Goal: Task Accomplishment & Management: Manage account settings

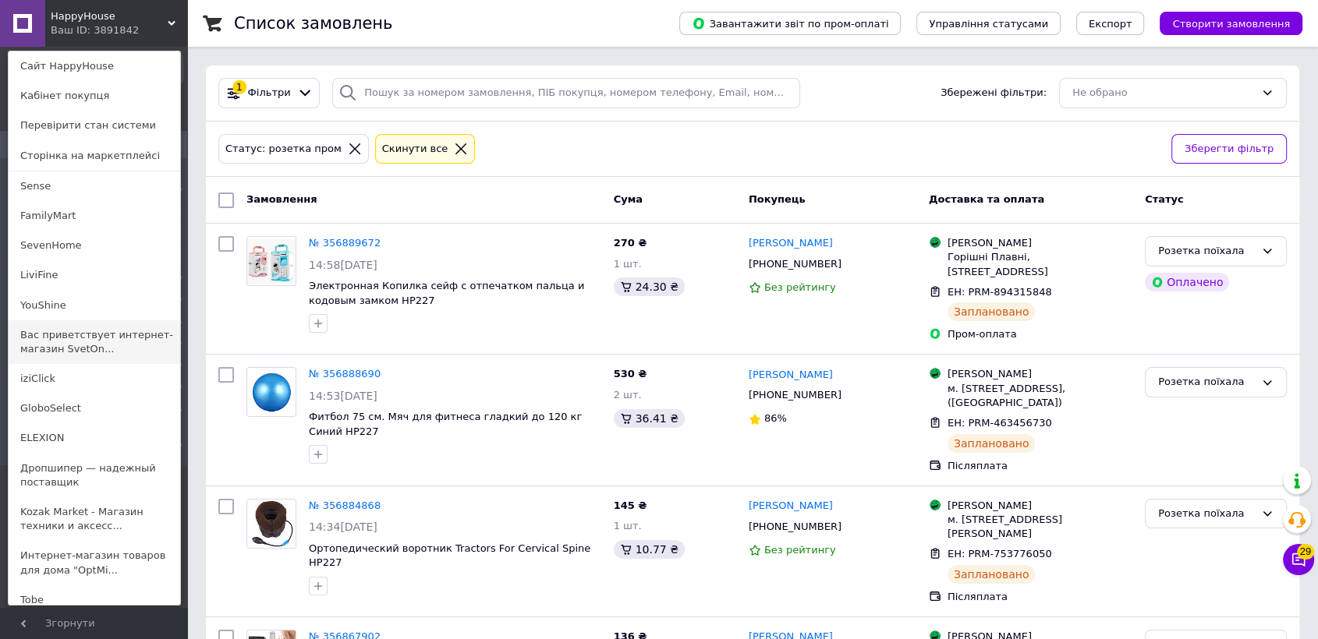
click at [117, 342] on link "Вас приветствует интернет-магазин SvetOn..." at bounding box center [95, 342] width 172 height 44
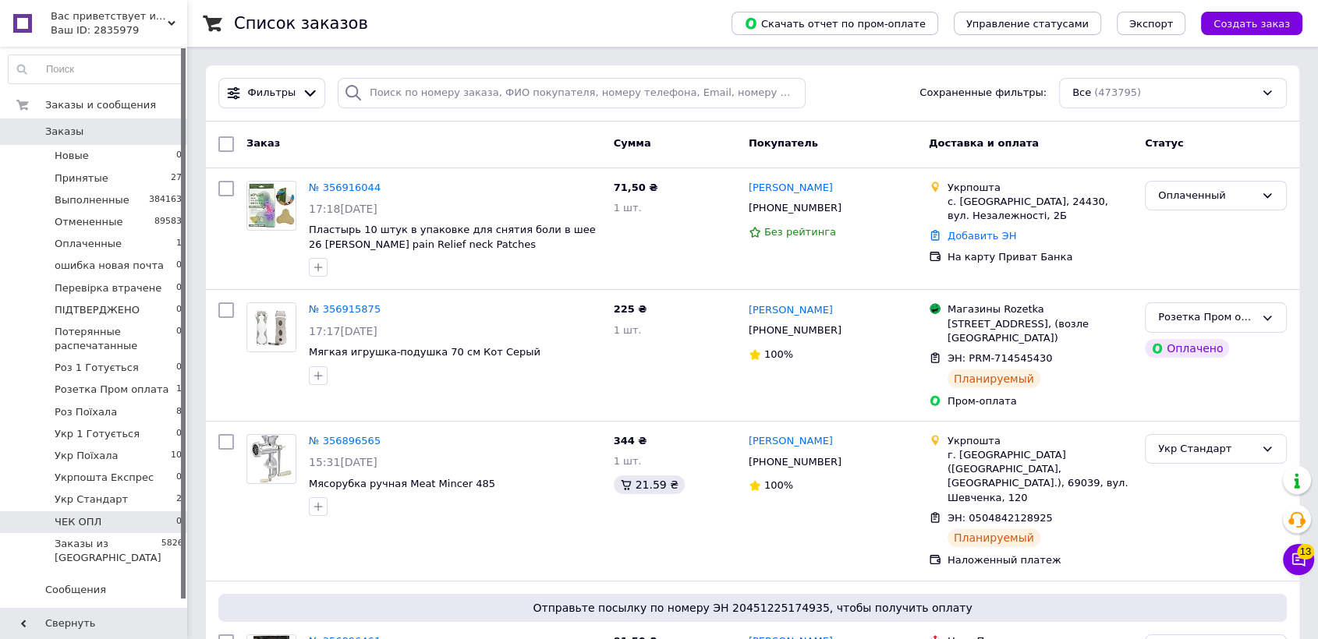
click at [79, 511] on li "ЧЕК ОПЛ 0" at bounding box center [95, 522] width 191 height 22
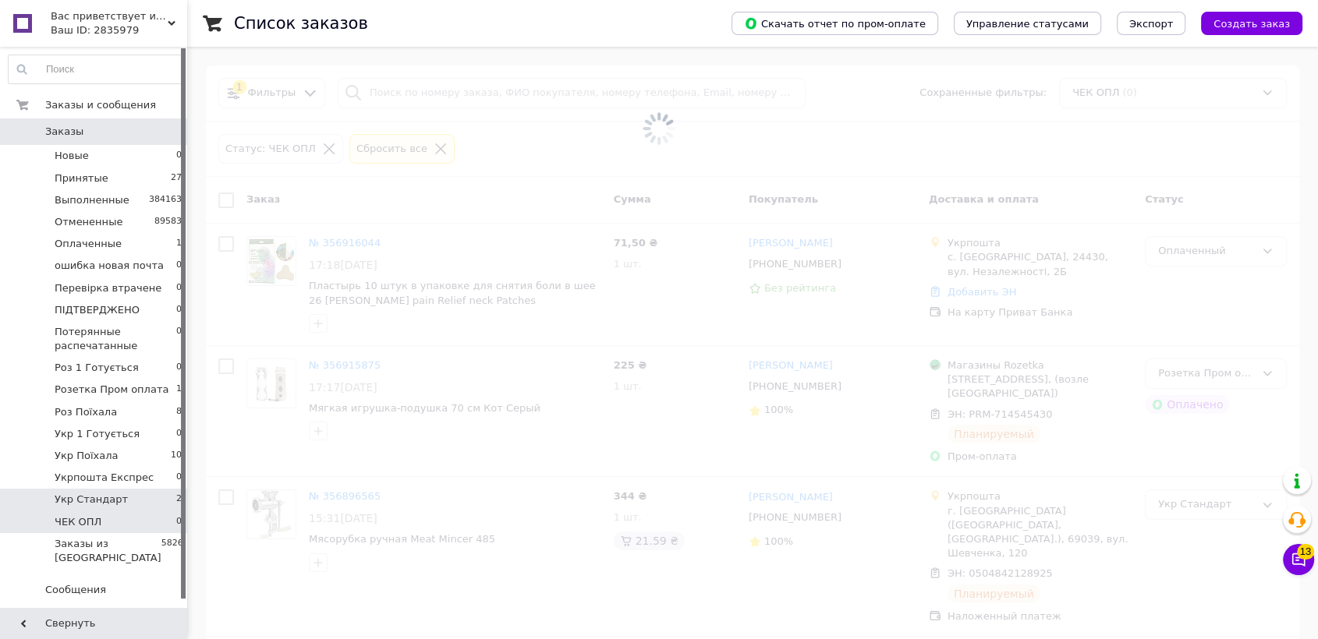
click at [85, 494] on span "Укр Стандарт" at bounding box center [91, 500] width 73 height 14
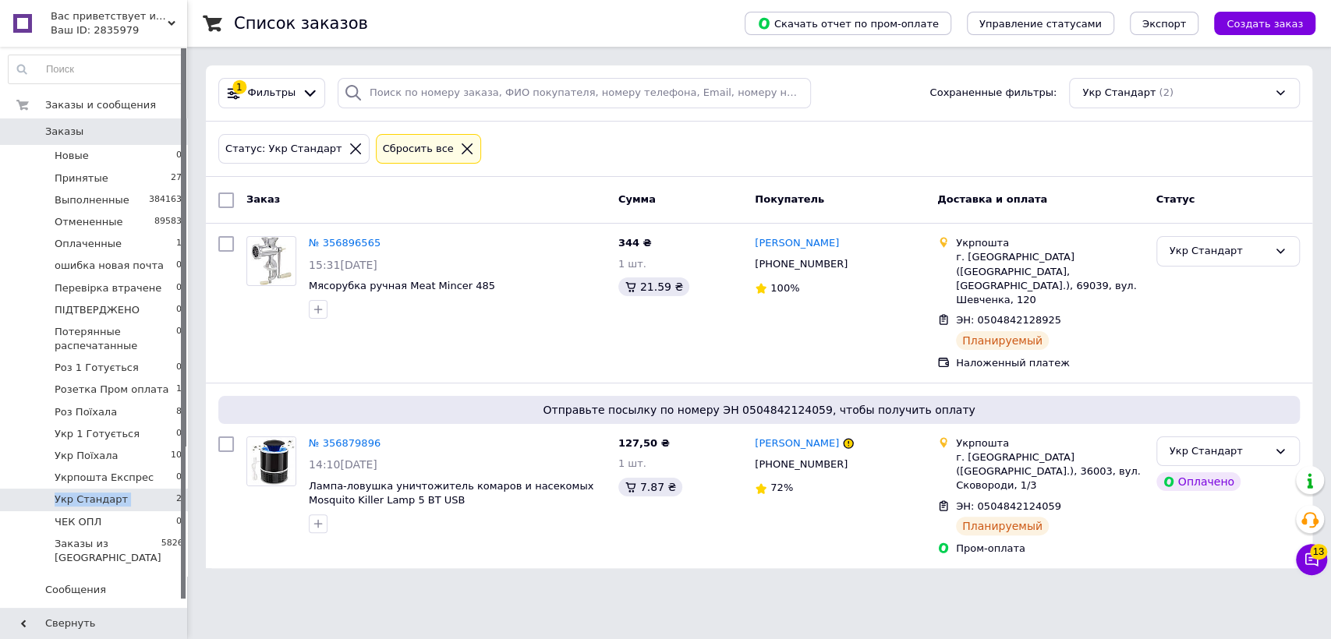
click at [85, 494] on span "Укр Стандарт" at bounding box center [91, 500] width 73 height 14
click at [350, 238] on link "№ 356896565" at bounding box center [345, 243] width 72 height 12
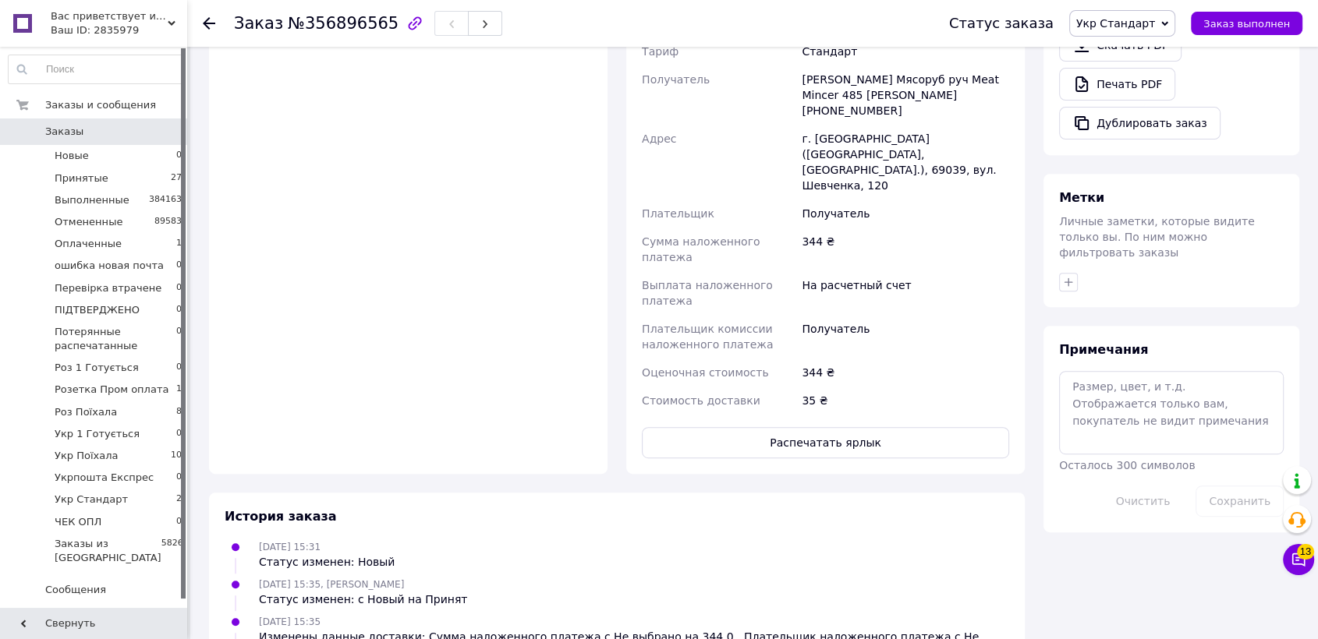
scroll to position [716, 0]
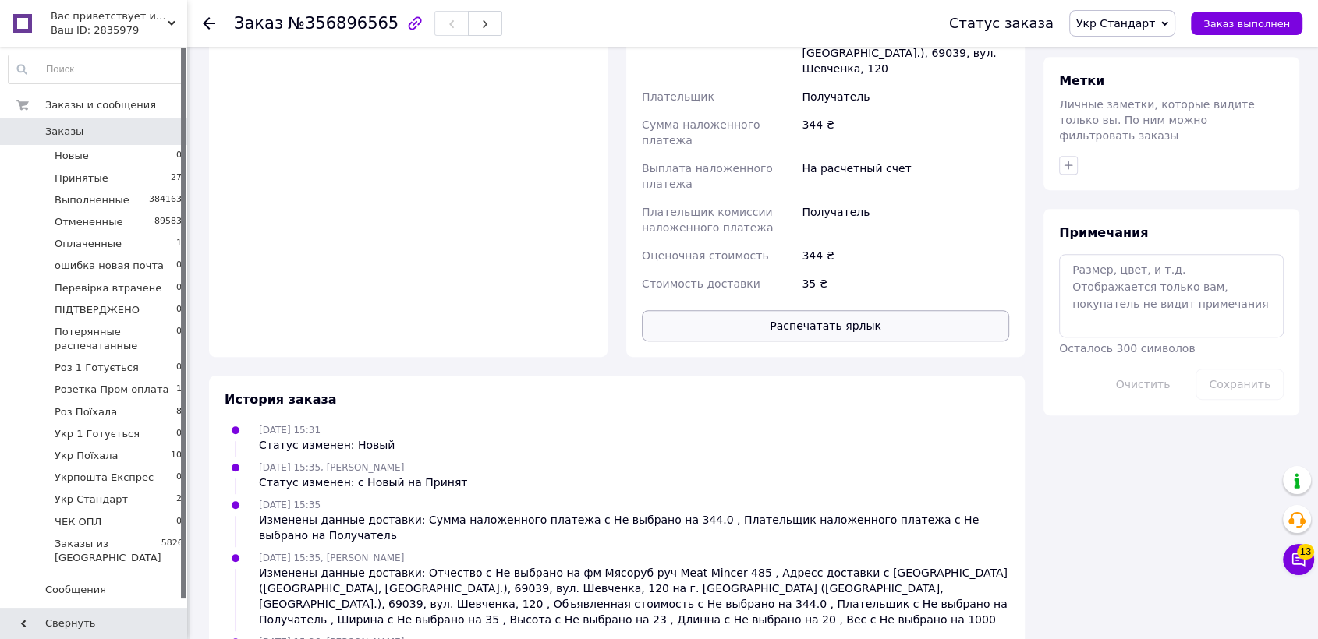
click at [799, 310] on button "Распечатать ярлык" at bounding box center [825, 325] width 367 height 31
click at [480, 28] on icon "button" at bounding box center [484, 23] width 9 height 9
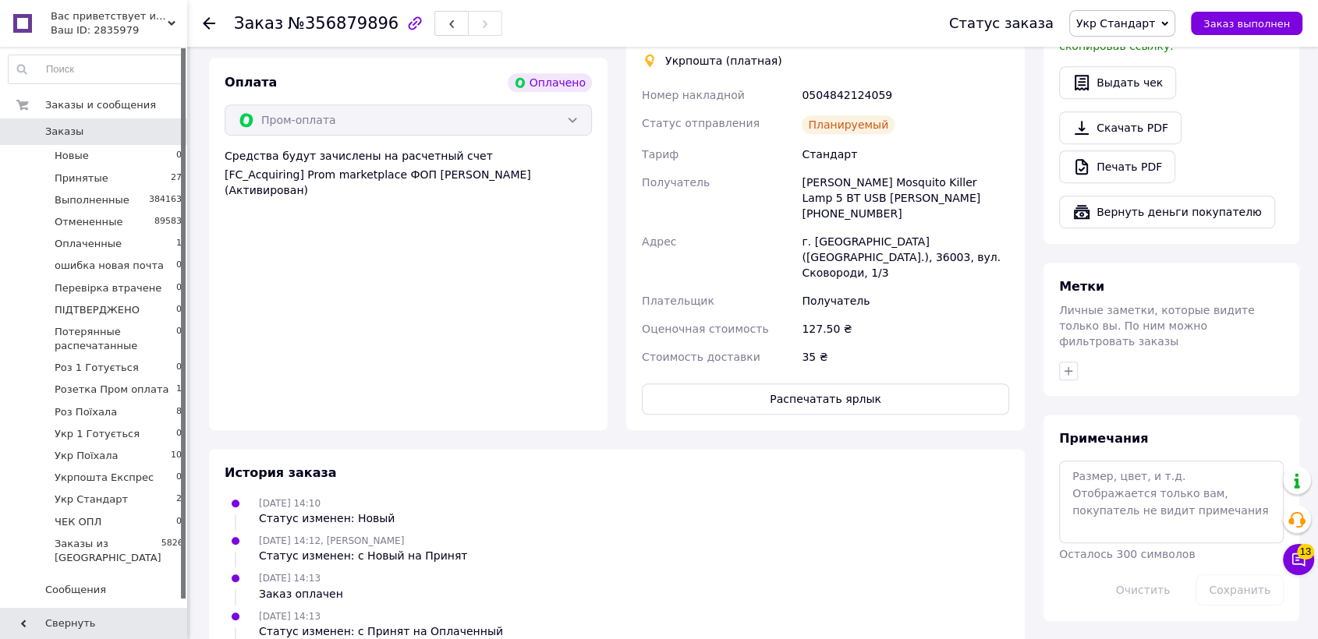
scroll to position [1082, 0]
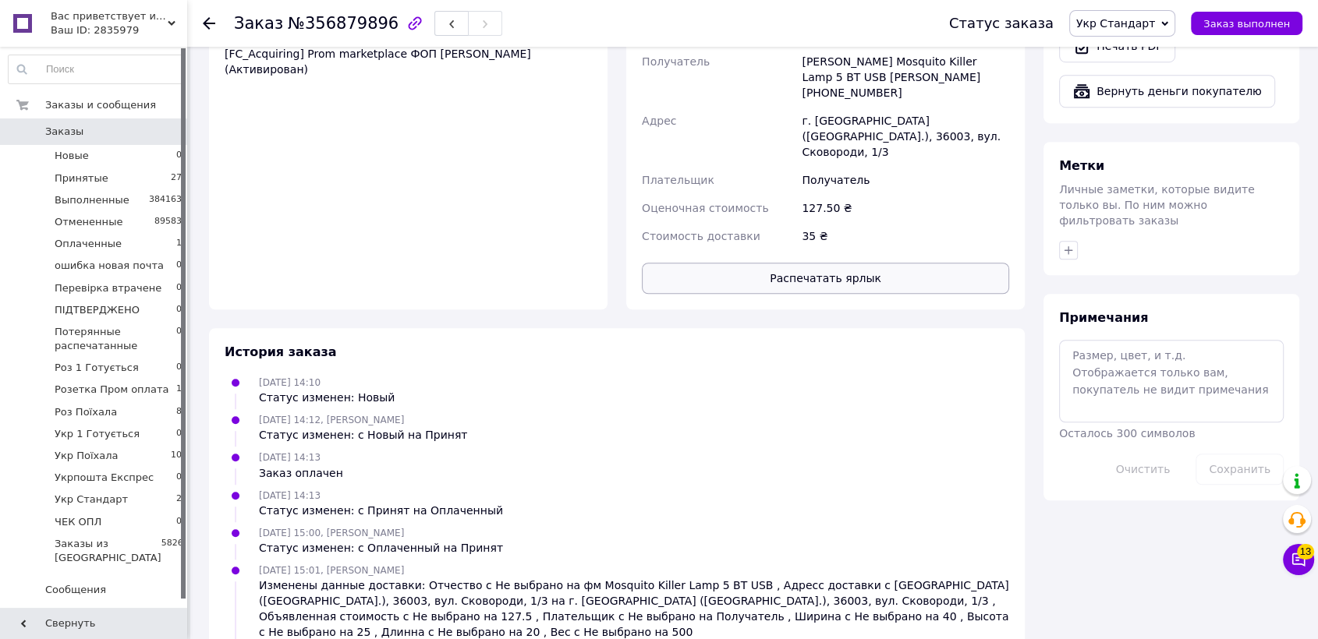
click at [907, 263] on button "Распечатать ярлык" at bounding box center [825, 278] width 367 height 31
click at [119, 500] on li "Укр Стандарт 2" at bounding box center [95, 500] width 191 height 22
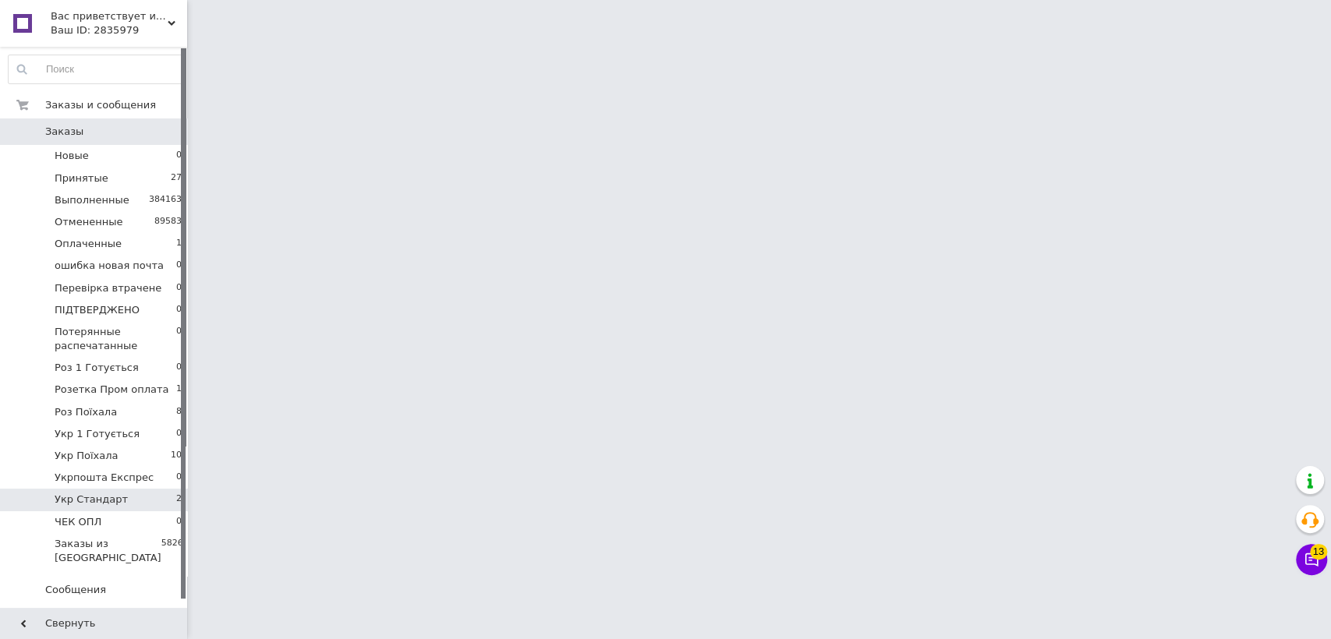
click at [119, 499] on li "Укр Стандарт 2" at bounding box center [95, 500] width 191 height 22
click at [114, 500] on span "Укр Стандарт" at bounding box center [91, 500] width 73 height 14
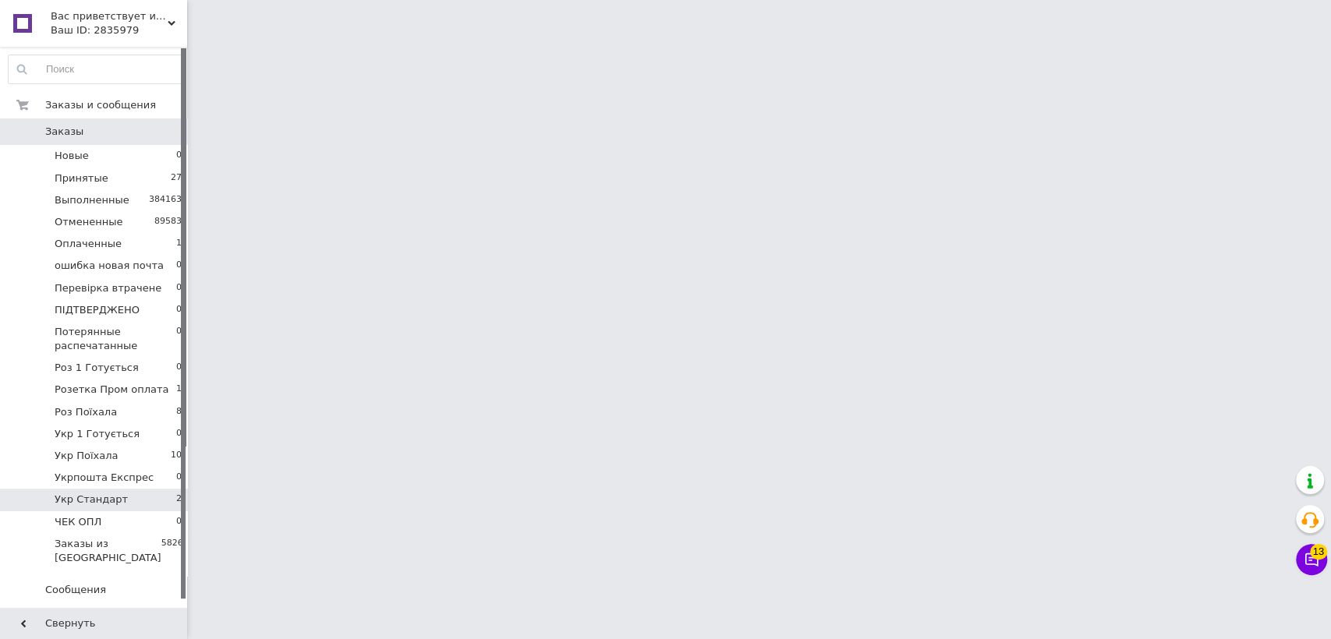
click at [114, 500] on span "Укр Стандарт" at bounding box center [91, 500] width 73 height 14
click at [80, 501] on span "Укр Стандарт" at bounding box center [91, 500] width 73 height 14
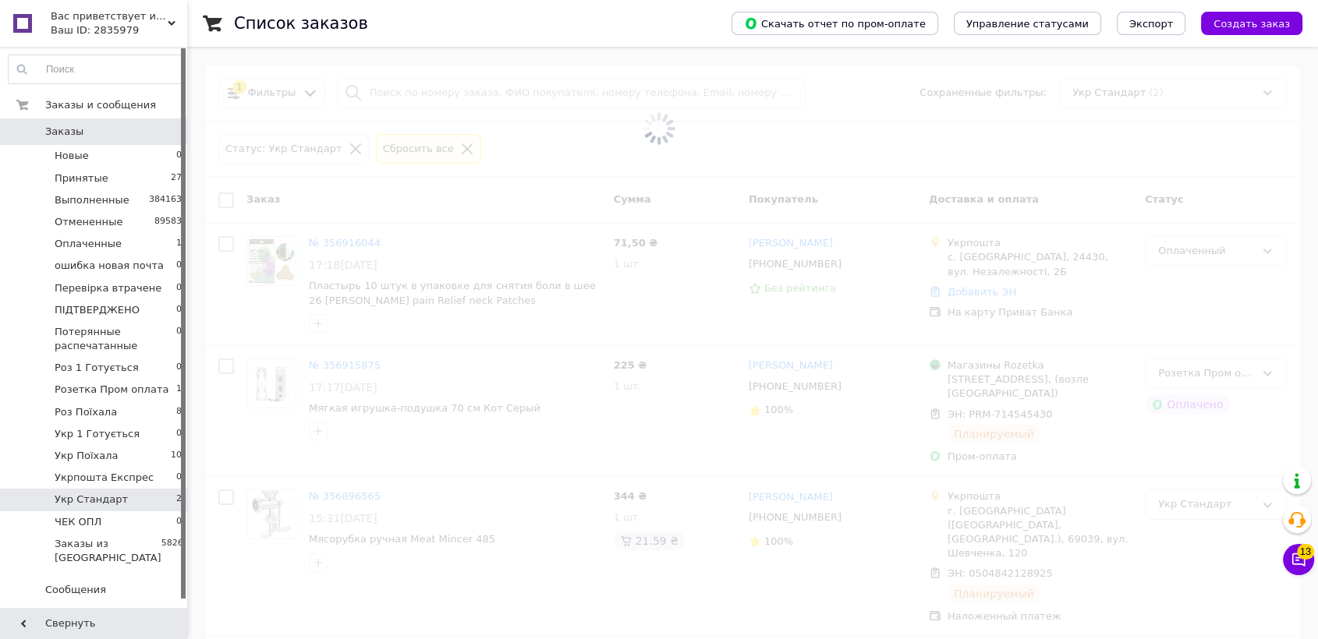
click at [226, 201] on span at bounding box center [659, 128] width 1318 height 257
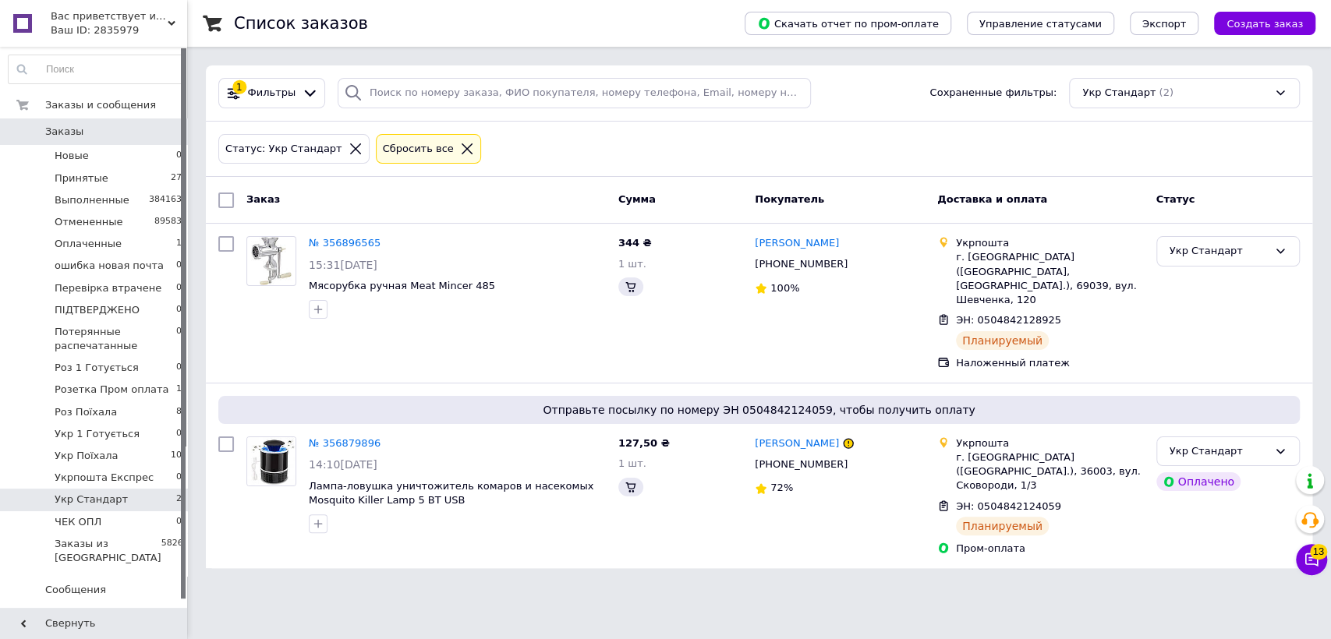
click at [226, 201] on input "checkbox" at bounding box center [226, 201] width 16 height 16
checkbox input "true"
click at [244, 199] on div "Действия для 2 заказов" at bounding box center [310, 200] width 186 height 25
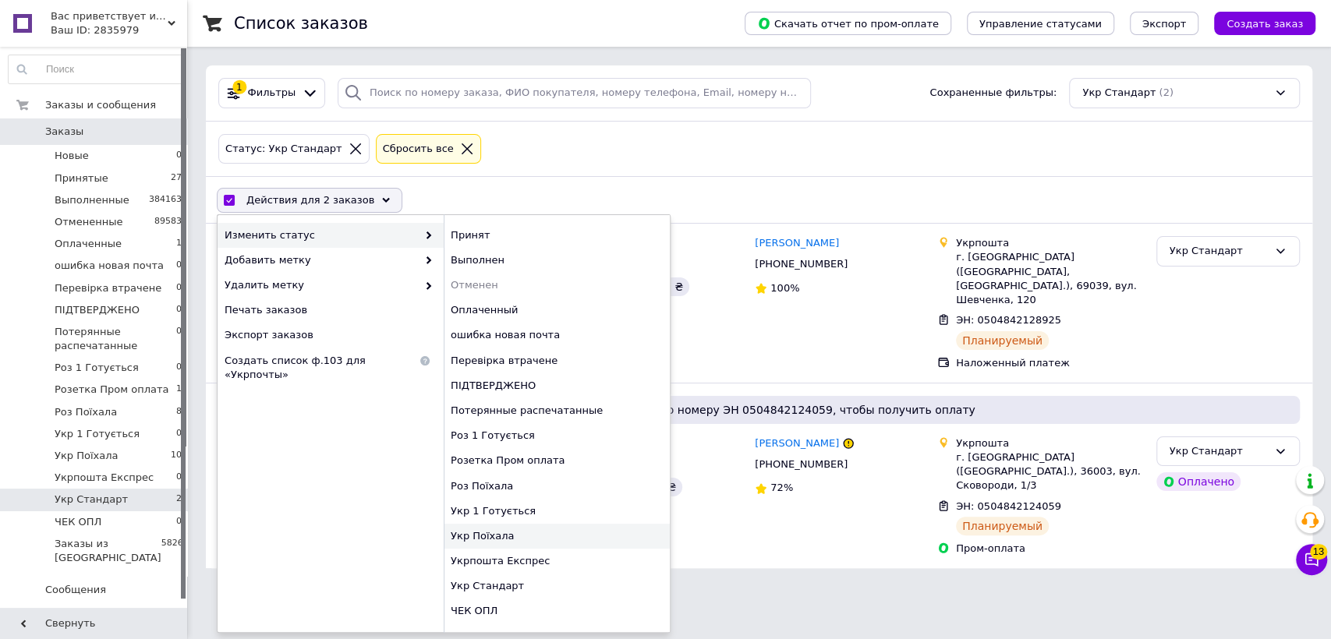
click at [549, 529] on div "Укр Поїхала" at bounding box center [557, 536] width 226 height 25
checkbox input "false"
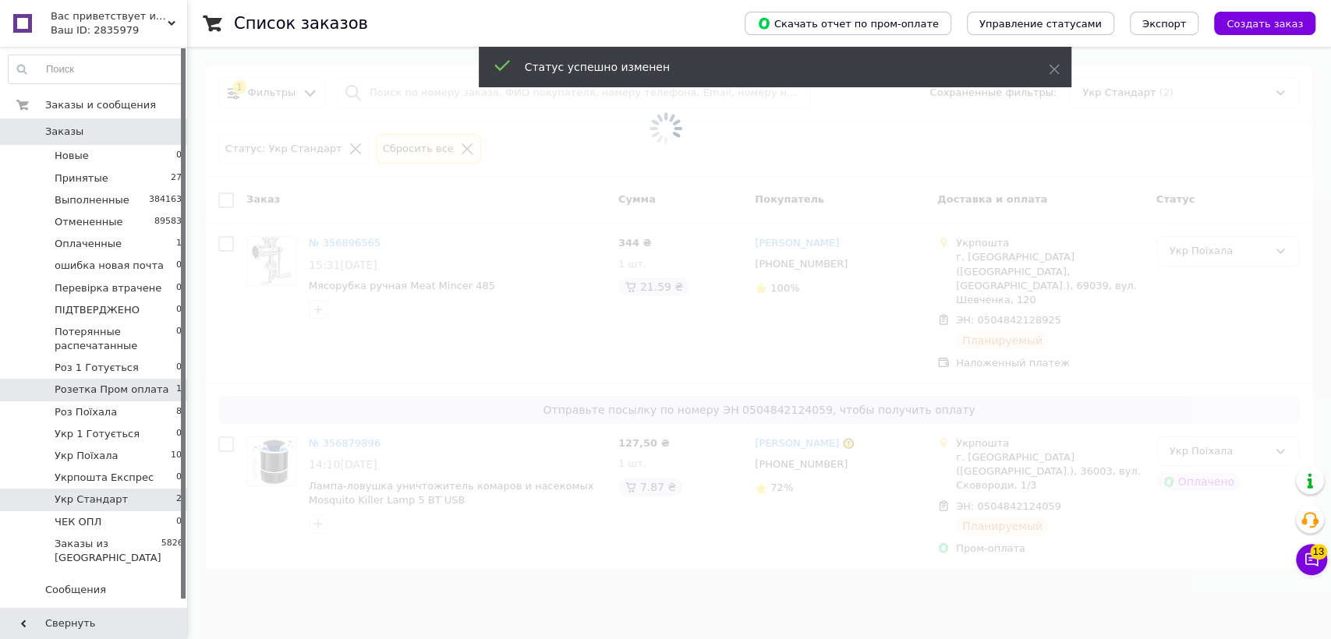
click at [102, 388] on span "Розетка Пром оплата" at bounding box center [112, 390] width 114 height 14
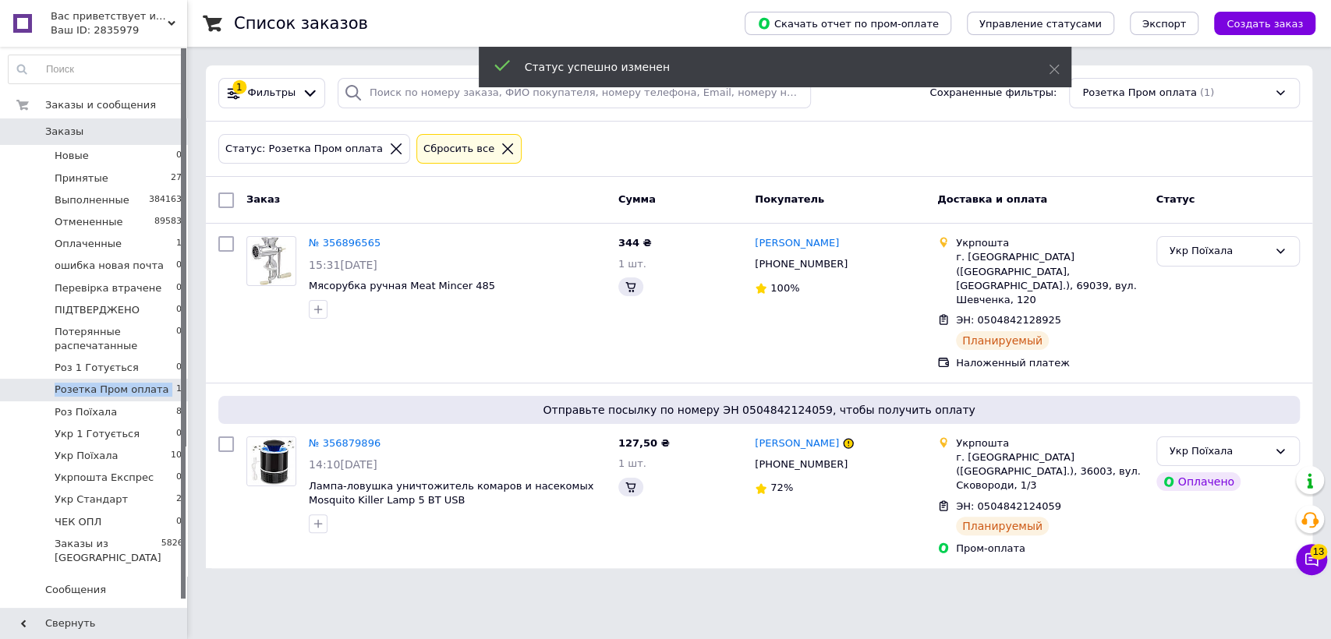
click at [102, 388] on span "Розетка Пром оплата" at bounding box center [112, 390] width 114 height 14
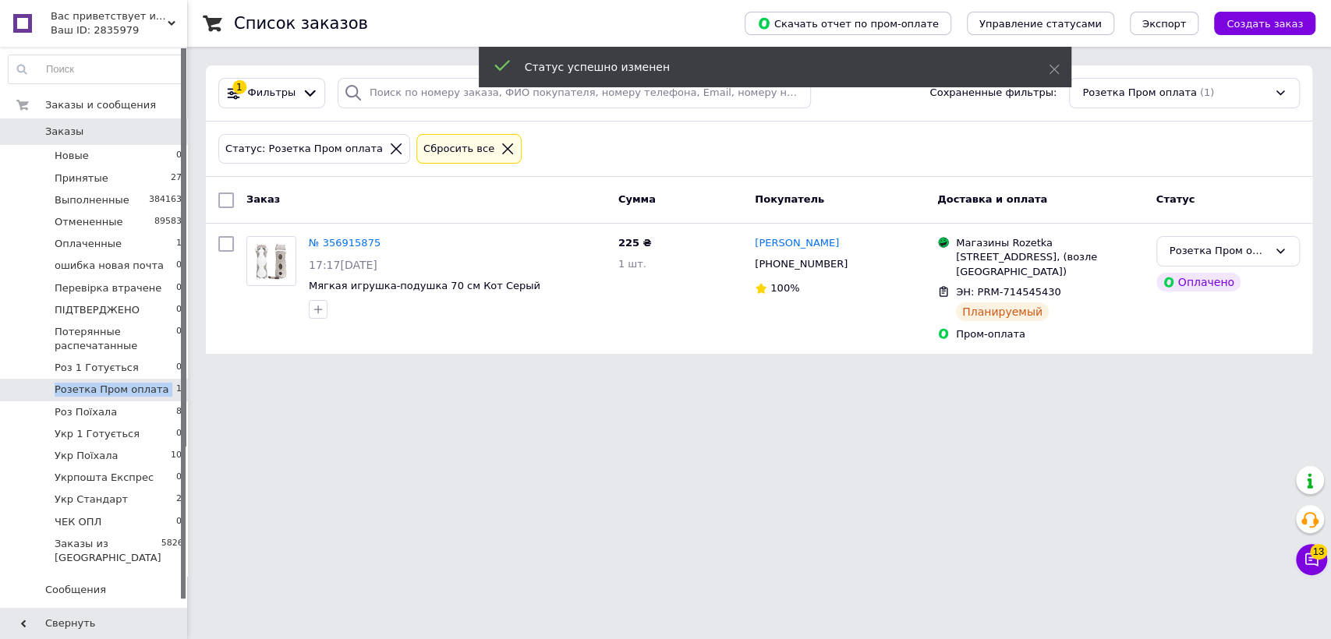
click at [143, 395] on span "Розетка Пром оплата" at bounding box center [112, 390] width 114 height 14
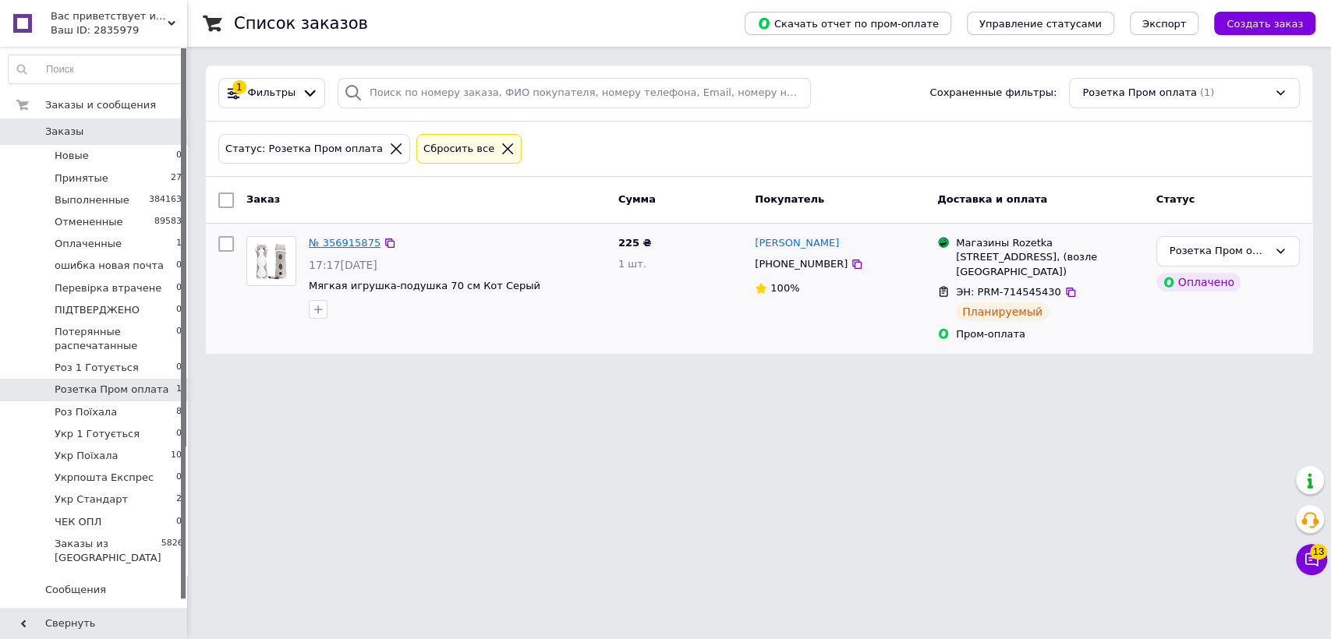
click at [328, 249] on link "№ 356915875" at bounding box center [345, 243] width 72 height 12
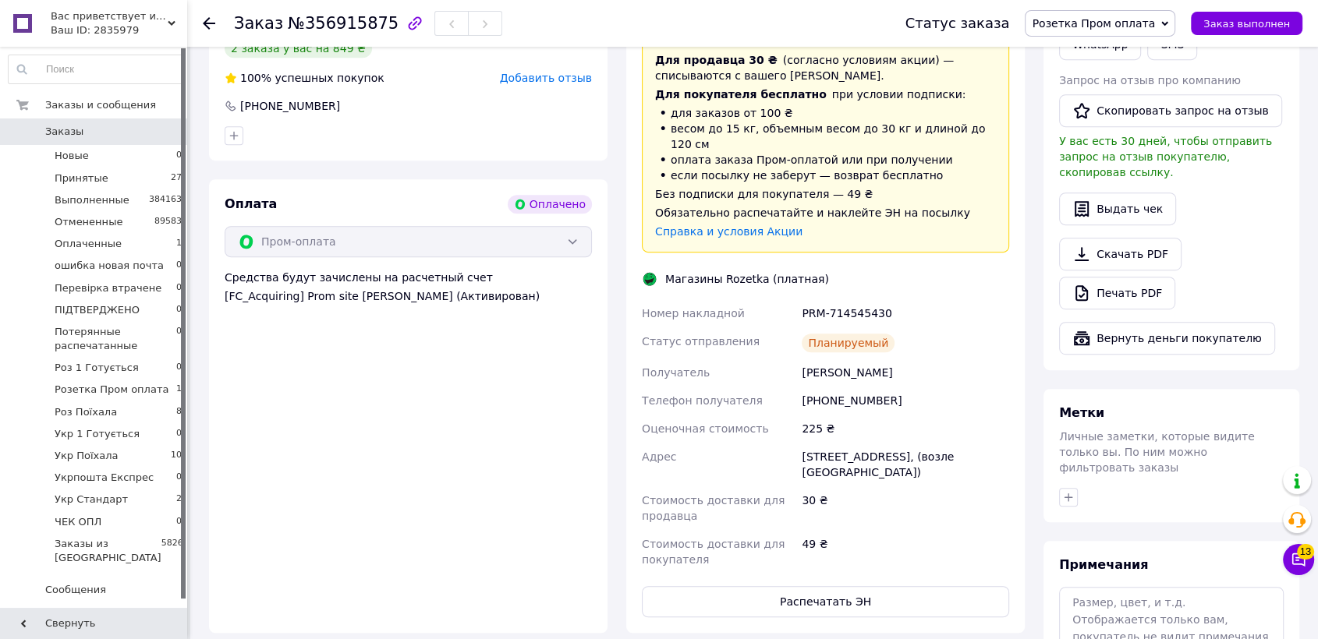
scroll to position [1098, 0]
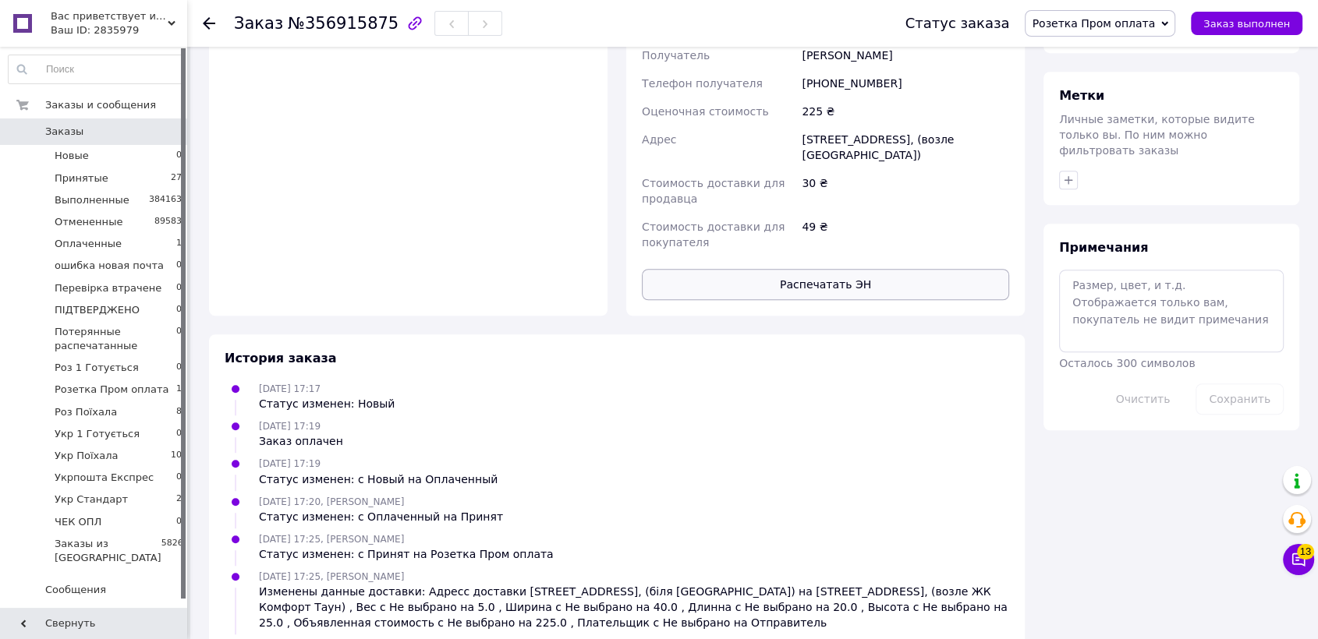
click at [742, 269] on button "Распечатать ЭН" at bounding box center [825, 284] width 367 height 31
click at [1151, 27] on span "Розетка Пром оплата" at bounding box center [1093, 23] width 123 height 12
click at [1113, 182] on li "Роз Поїхала" at bounding box center [1109, 178] width 168 height 23
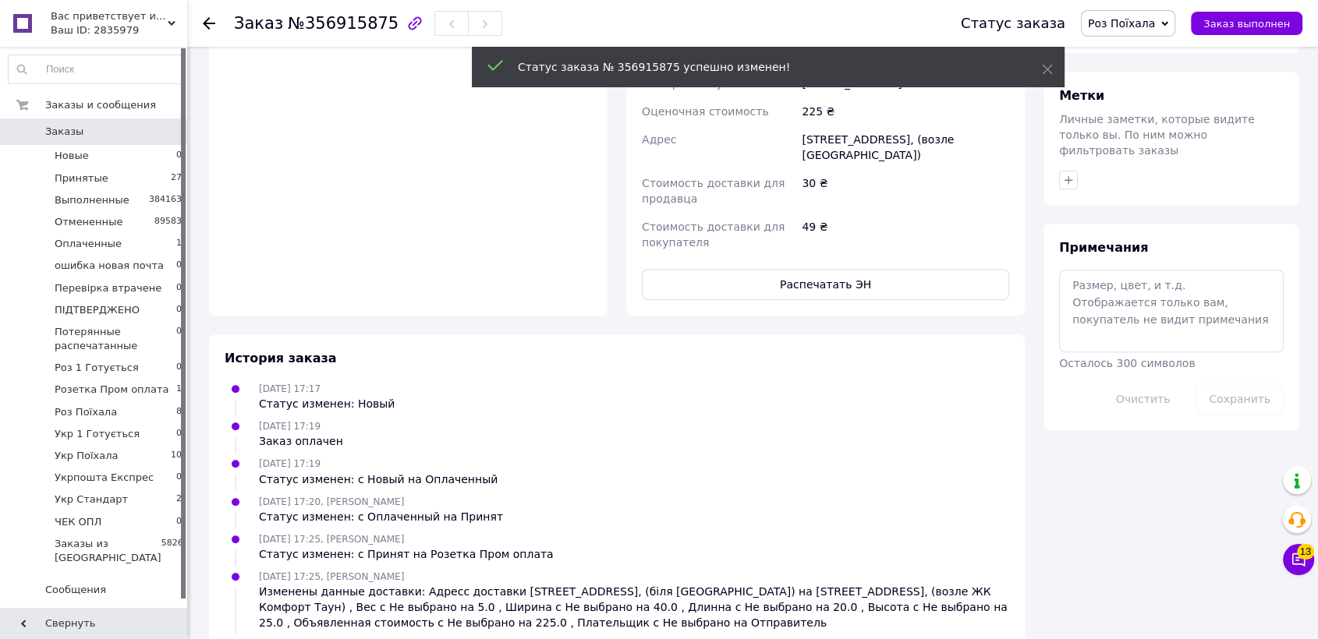
click at [111, 29] on div "Ваш ID: 2835979" at bounding box center [119, 30] width 136 height 14
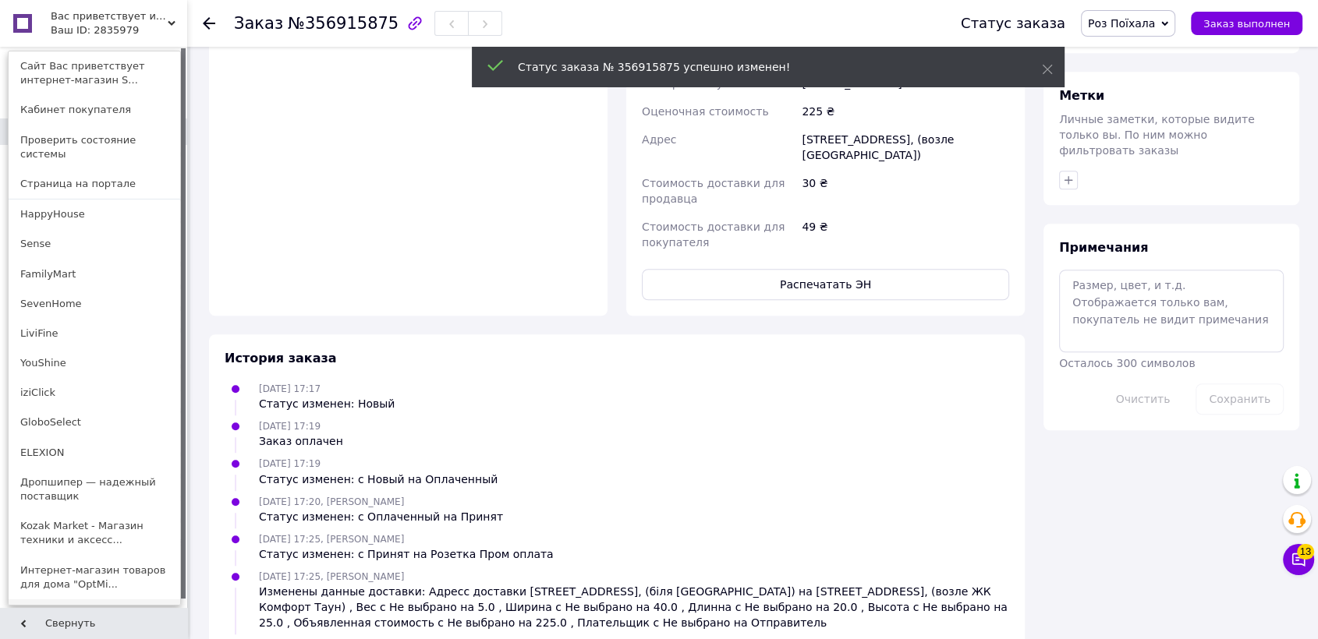
click at [76, 600] on link "Tobe" at bounding box center [95, 615] width 172 height 30
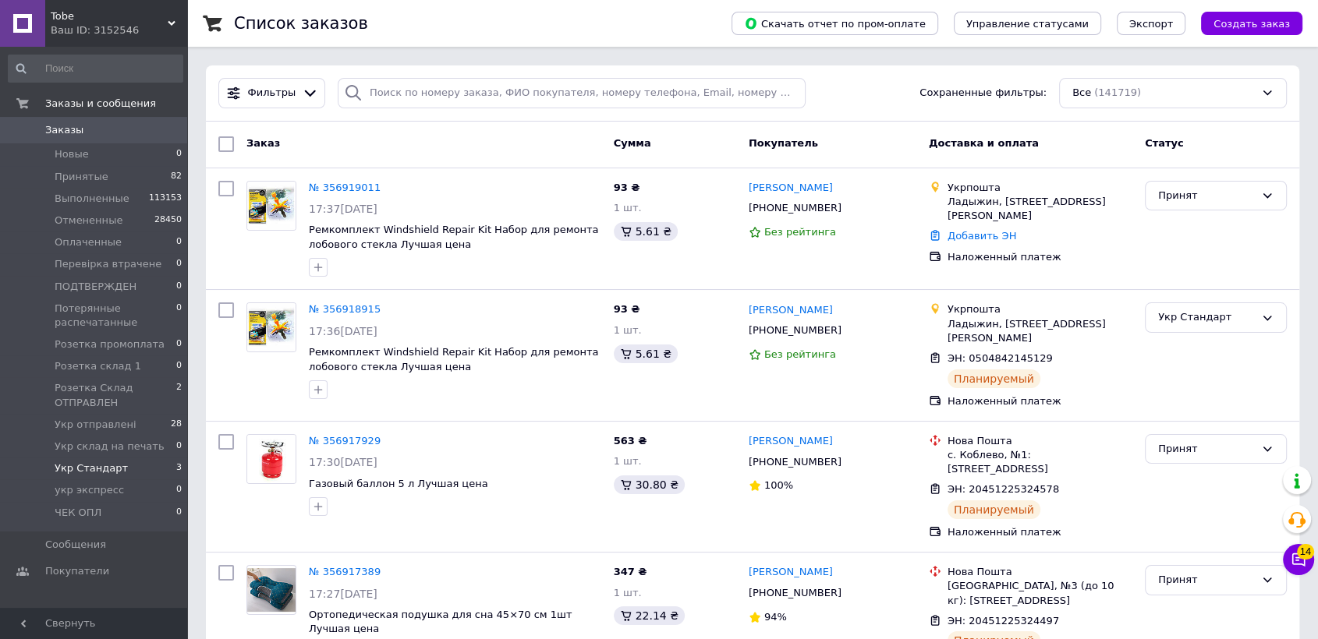
click at [143, 467] on li "Укр Стандарт 3" at bounding box center [95, 469] width 191 height 22
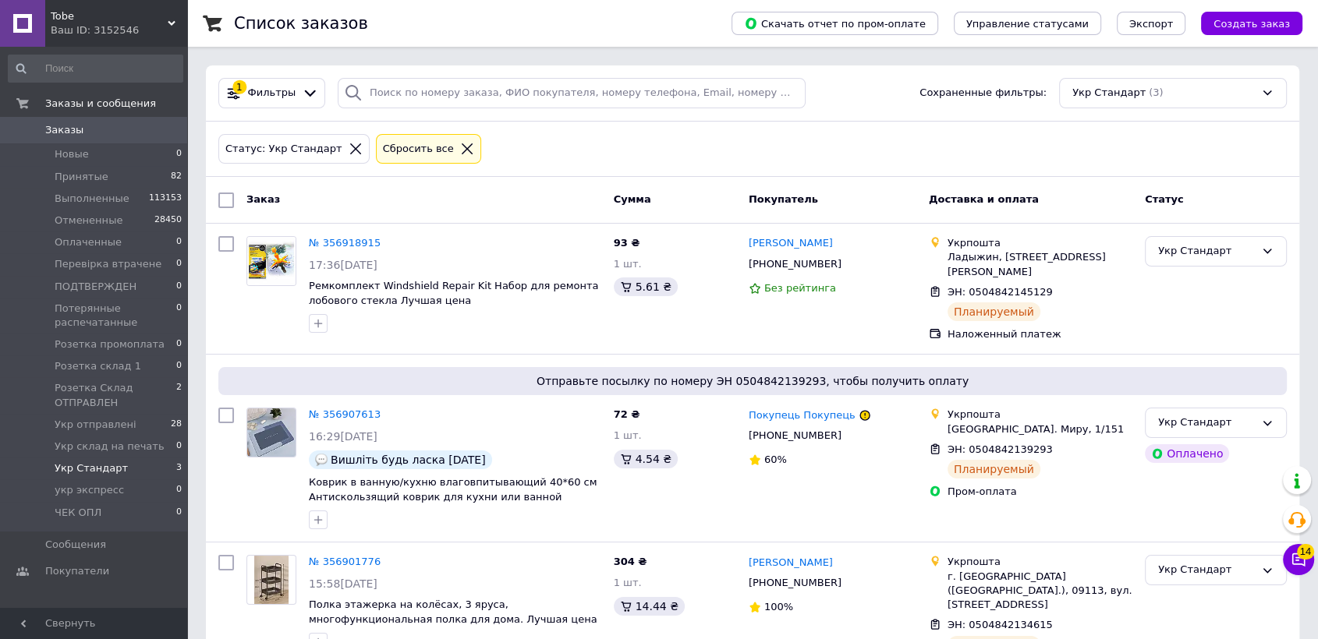
click at [227, 193] on input "checkbox" at bounding box center [226, 201] width 16 height 16
checkbox input "true"
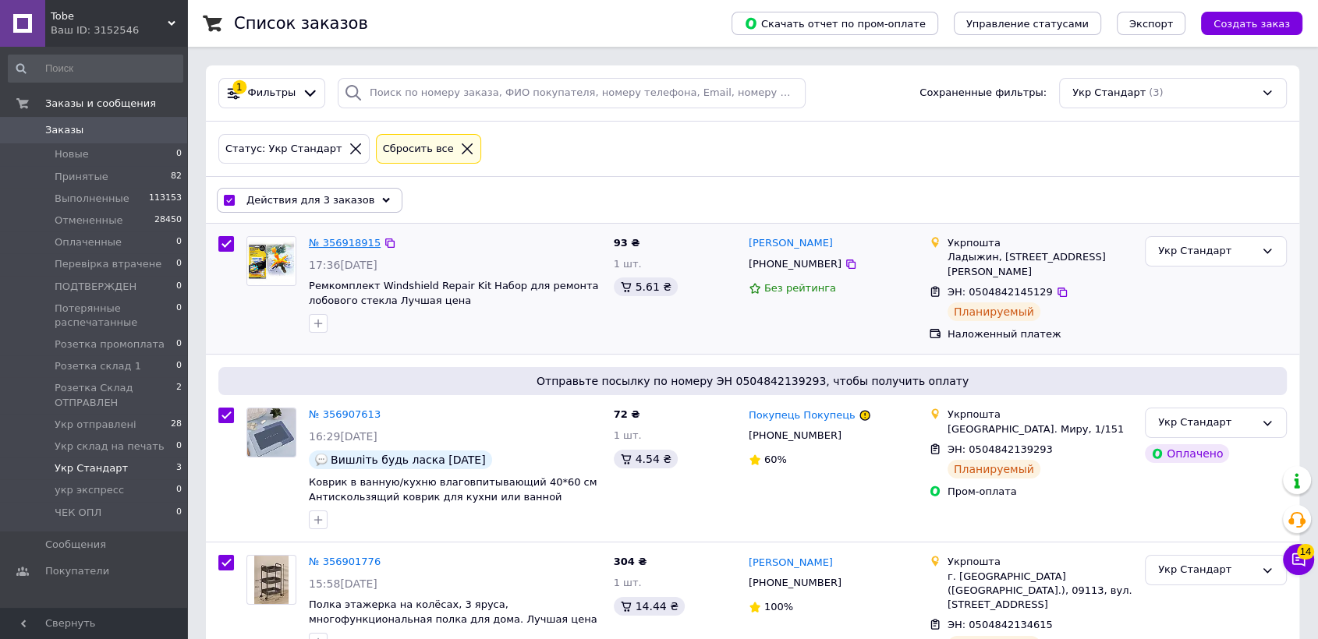
click at [356, 238] on link "№ 356918915" at bounding box center [345, 243] width 72 height 12
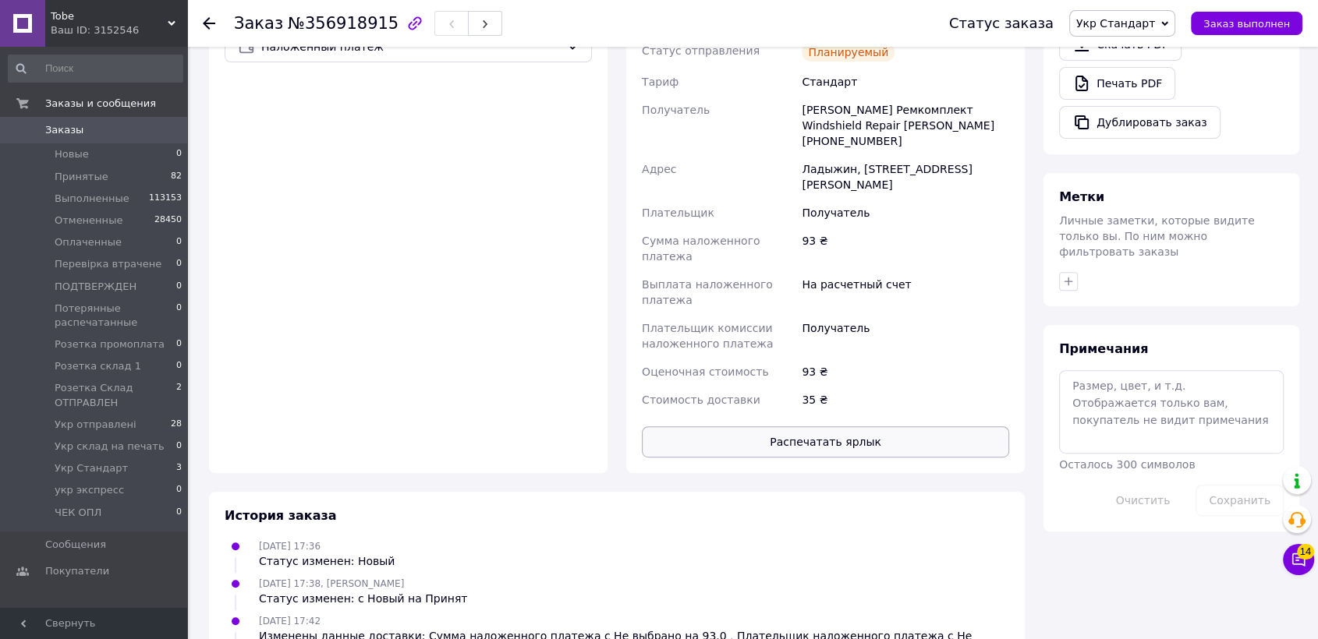
scroll to position [703, 0]
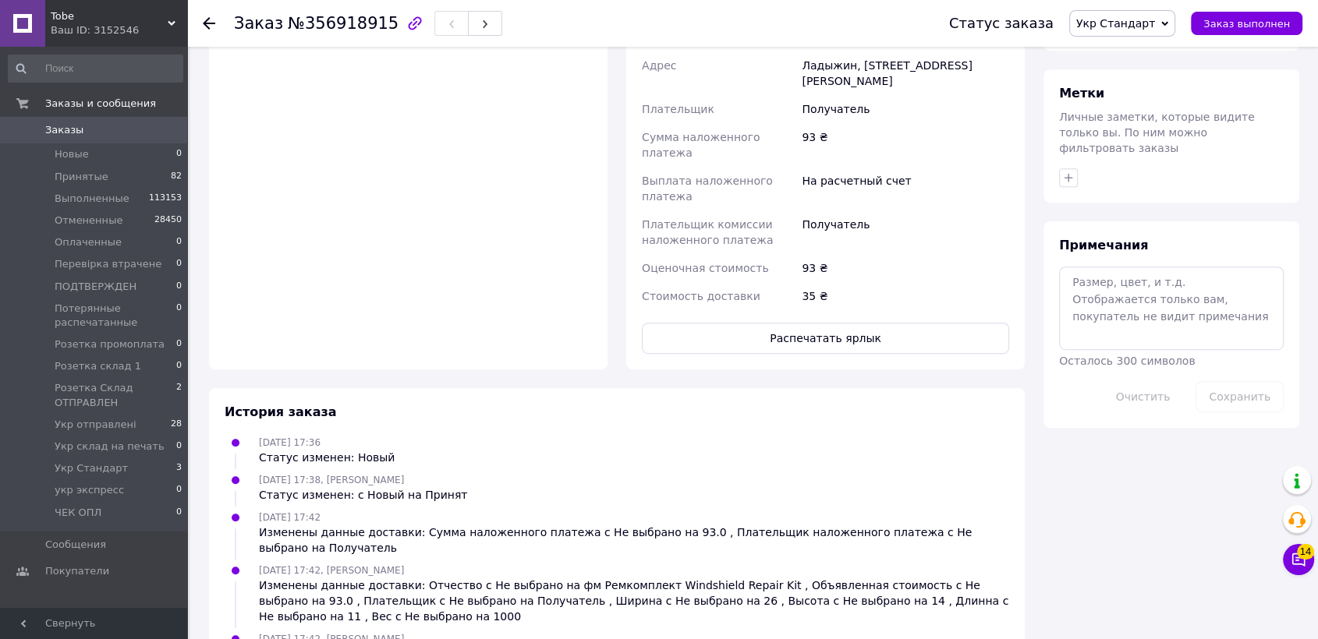
click at [813, 239] on div "Доставка Редактировать Спецтариф Укрпошта Стандарт 35 ₴ — до 30 кг и объёмом до…" at bounding box center [825, 7] width 367 height 693
click at [774, 323] on button "Распечатать ярлык" at bounding box center [825, 338] width 367 height 31
click at [477, 28] on button "button" at bounding box center [485, 23] width 34 height 25
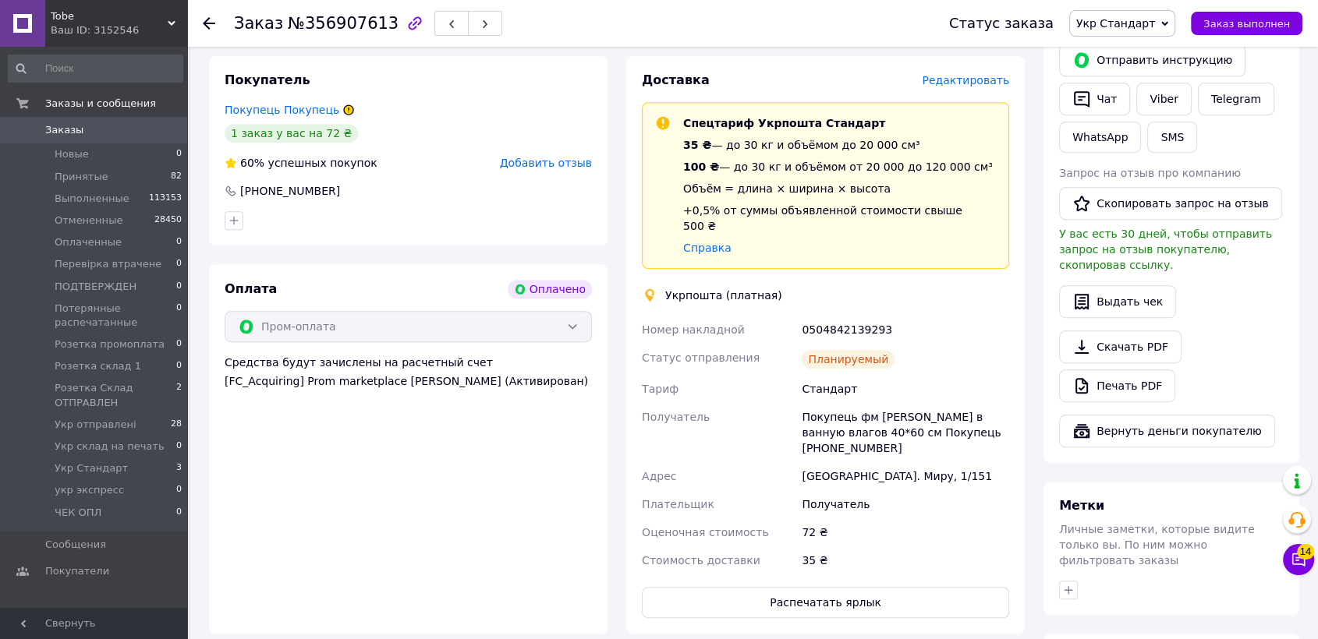
scroll to position [743, 0]
click at [671, 516] on div "Доставка Редактировать Спецтариф Укрпошта Стандарт 35 ₴ — до 30 кг и объёмом до…" at bounding box center [825, 344] width 367 height 547
click at [672, 586] on button "Распечатать ярлык" at bounding box center [825, 601] width 367 height 31
click at [468, 23] on button "button" at bounding box center [485, 23] width 34 height 25
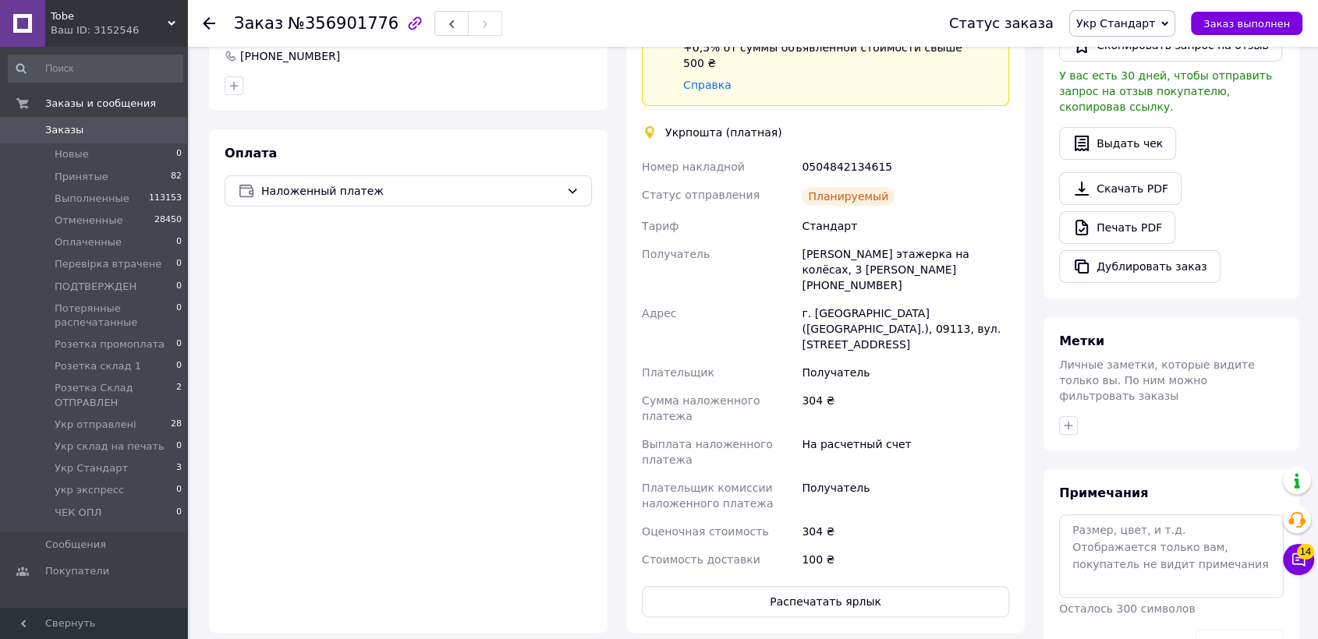
scroll to position [750, 0]
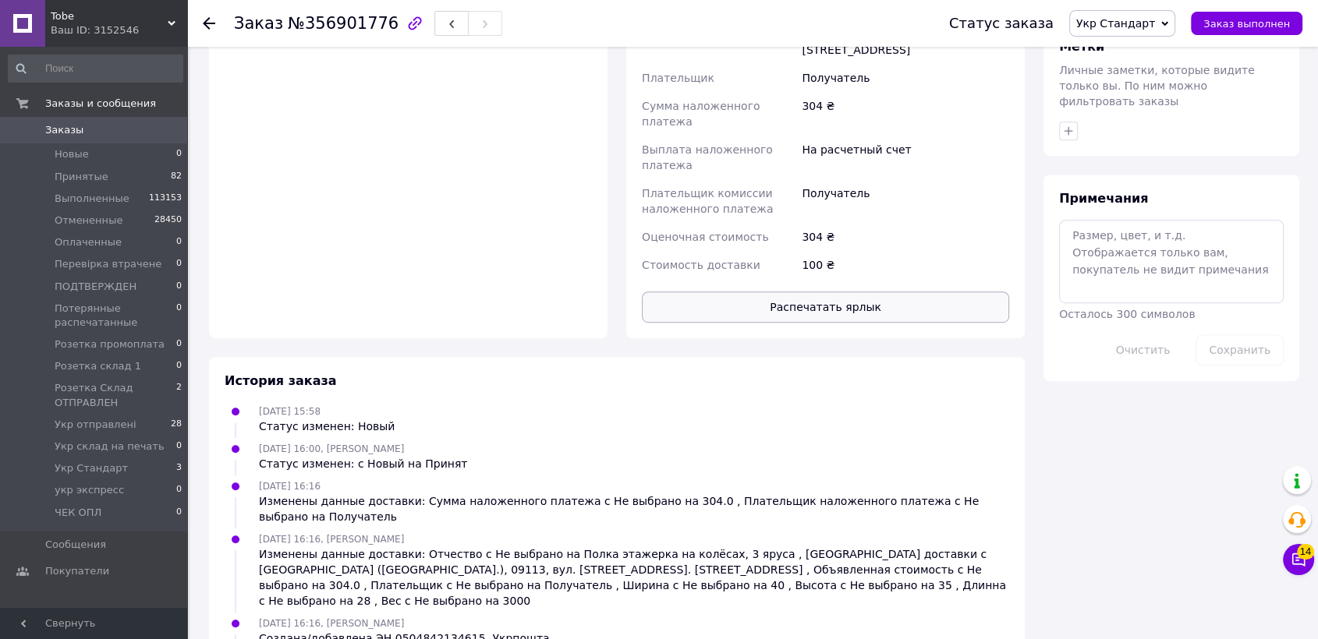
click at [756, 292] on button "Распечатать ярлык" at bounding box center [825, 307] width 367 height 31
click at [113, 475] on span "Укр Стандарт" at bounding box center [91, 469] width 73 height 14
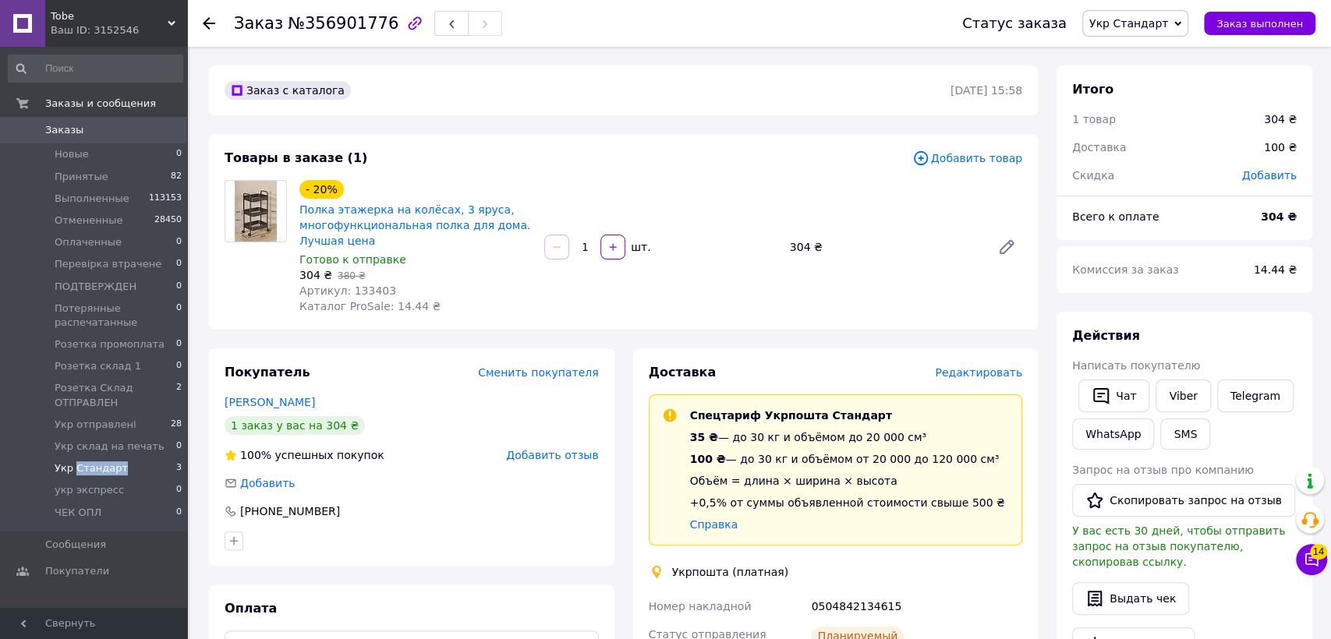
click at [113, 475] on span "Укр Стандарт" at bounding box center [91, 469] width 73 height 14
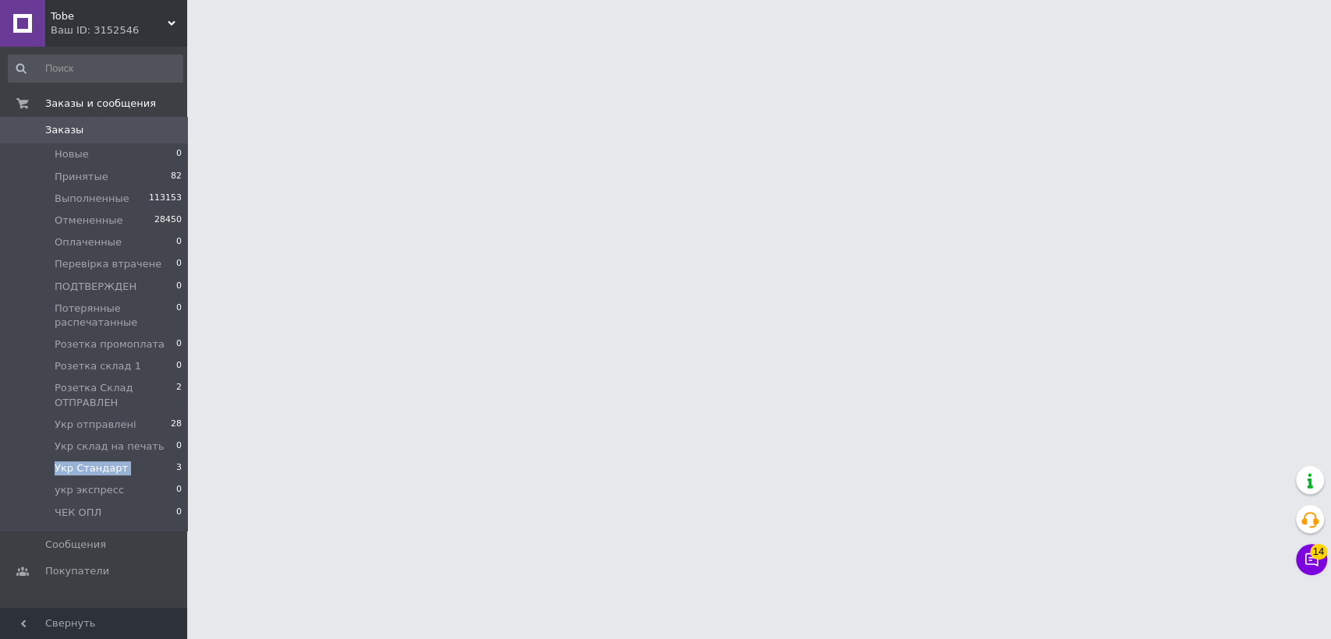
click at [113, 475] on span "Укр Стандарт" at bounding box center [91, 469] width 73 height 14
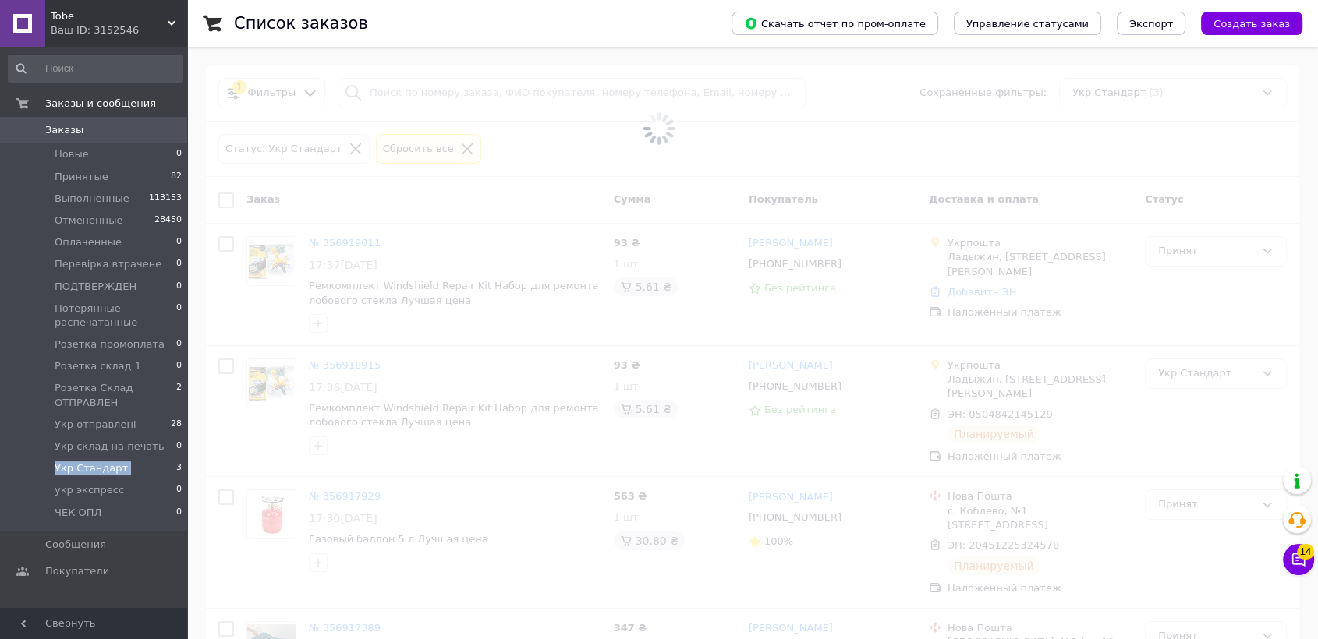
click at [113, 475] on span "Укр Стандарт" at bounding box center [91, 469] width 73 height 14
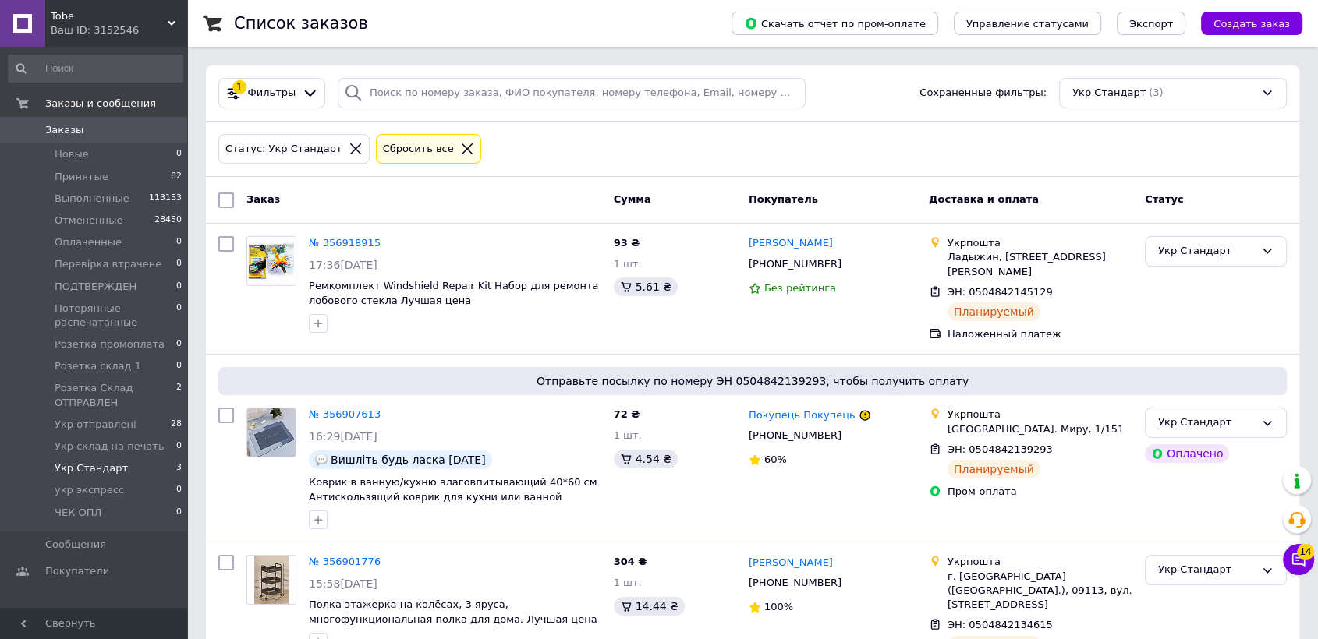
click at [219, 196] on input "checkbox" at bounding box center [226, 201] width 16 height 16
checkbox input "true"
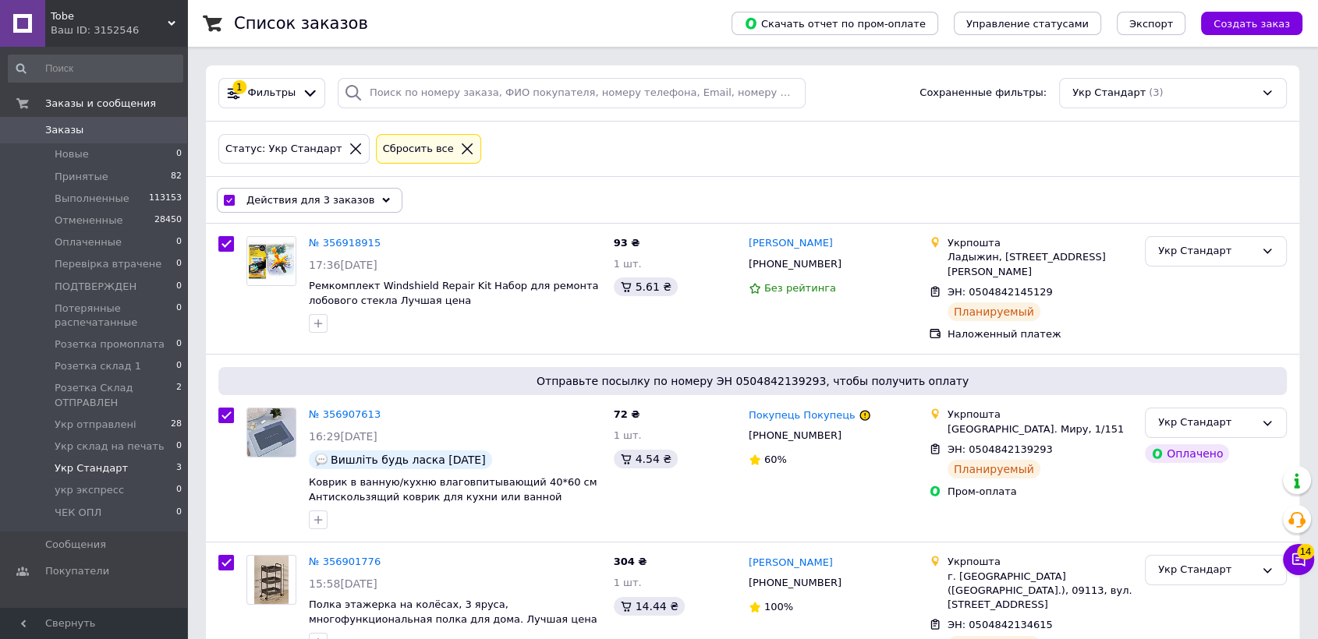
drag, startPoint x: 341, startPoint y: 205, endPoint x: 509, endPoint y: 220, distance: 169.1
click at [342, 205] on span "Действия для 3 заказов" at bounding box center [310, 200] width 128 height 14
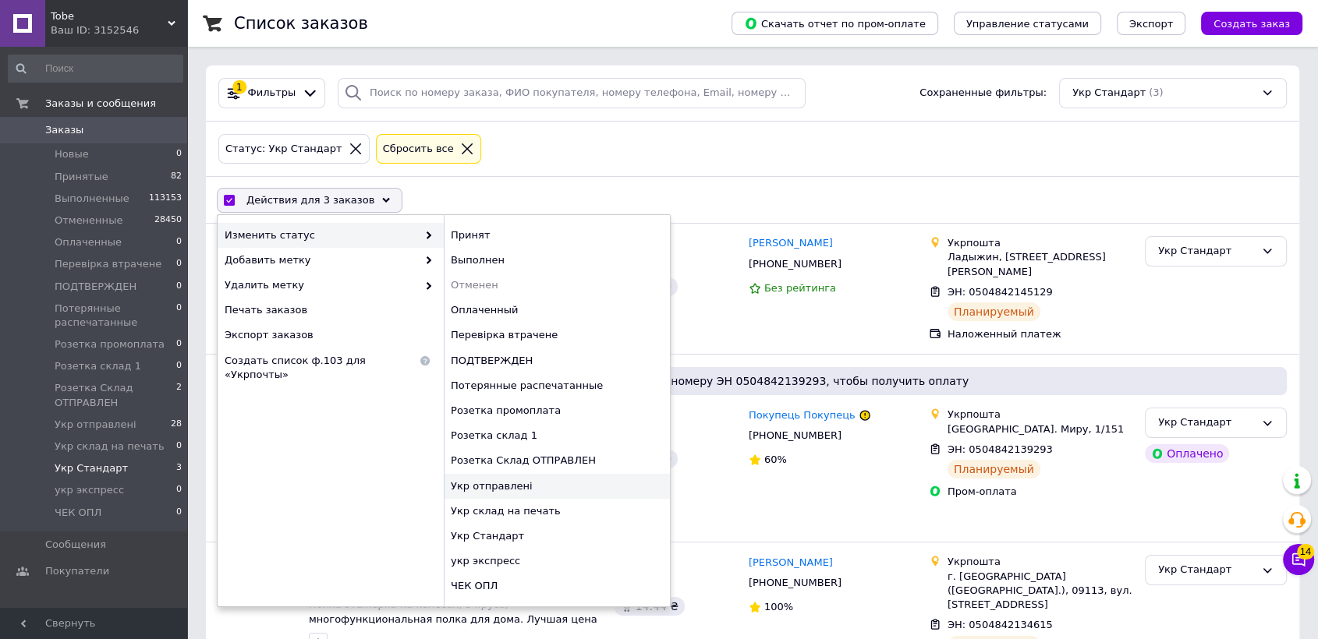
click at [521, 490] on div "Укр отправлені" at bounding box center [557, 486] width 226 height 25
checkbox input "false"
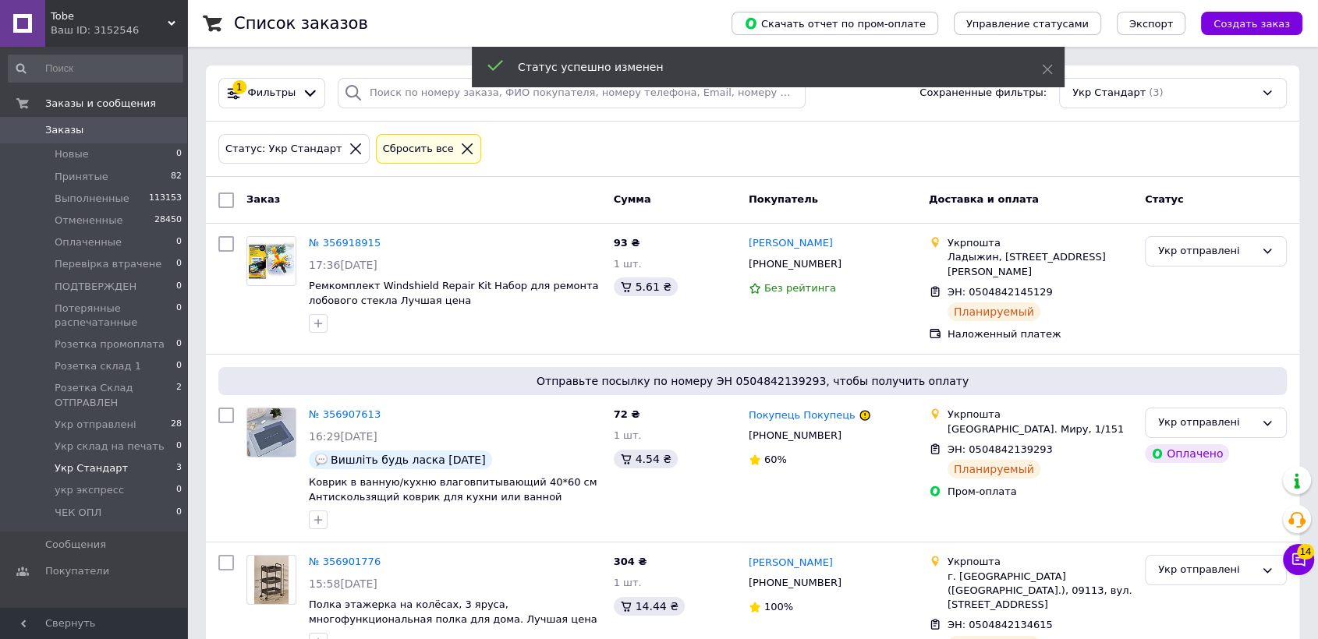
click at [135, 21] on span "Tobe" at bounding box center [109, 16] width 117 height 14
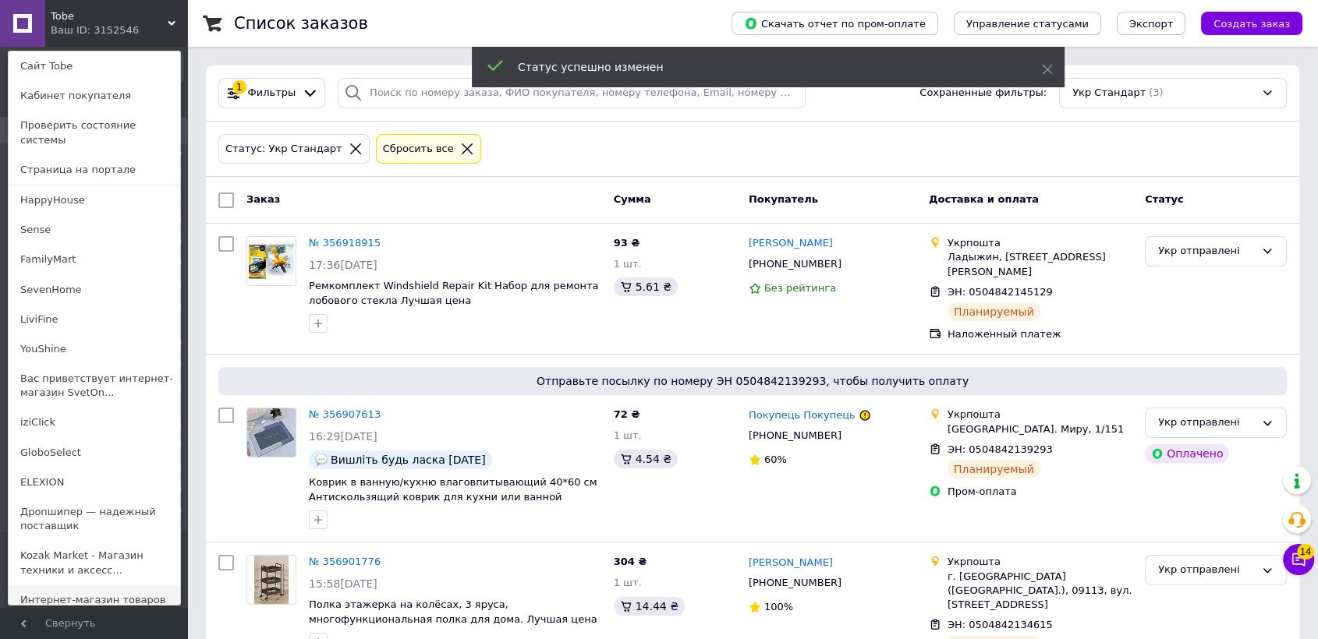
click at [33, 594] on link "Интернет-магазин товаров для дома "OptMi..." at bounding box center [95, 608] width 172 height 44
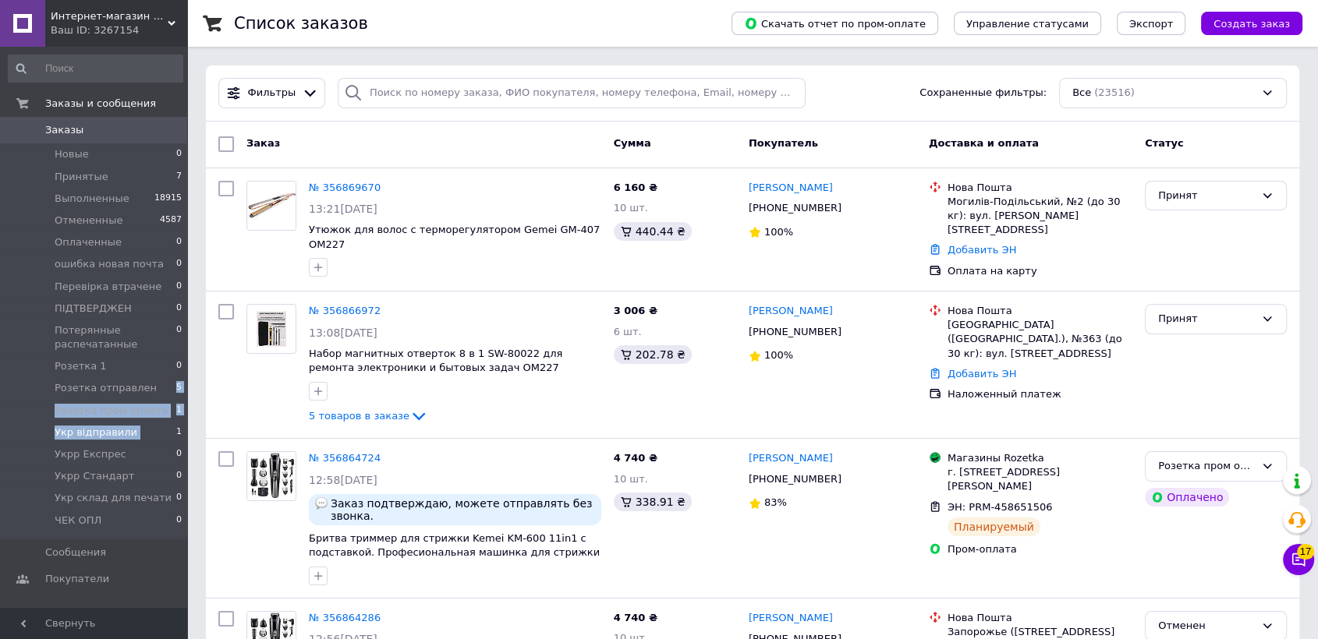
drag, startPoint x: 157, startPoint y: 398, endPoint x: 155, endPoint y: 425, distance: 26.6
click at [155, 425] on ul "Новые 0 Принятые 7 Выполненные 18915 Отмененные 4587 Оплаченные 0 ошибка новая …" at bounding box center [95, 340] width 191 height 395
click at [155, 412] on li "Розетка пром оплата 1" at bounding box center [95, 411] width 191 height 22
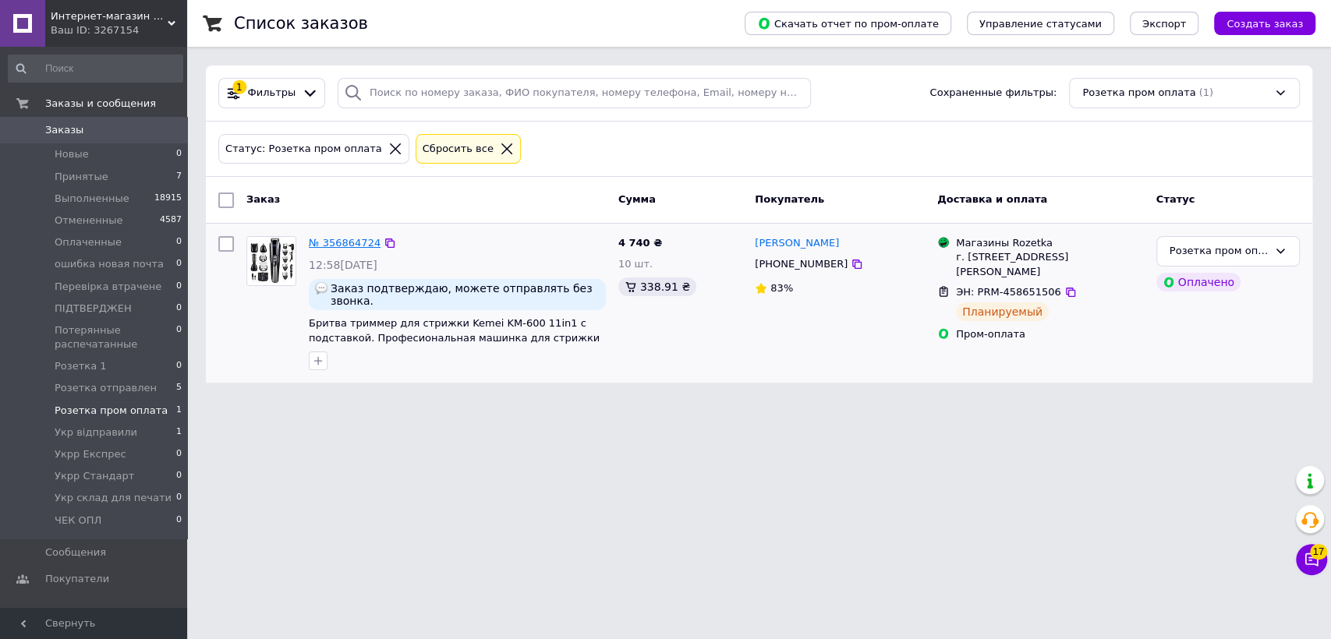
click at [344, 241] on link "№ 356864724" at bounding box center [345, 243] width 72 height 12
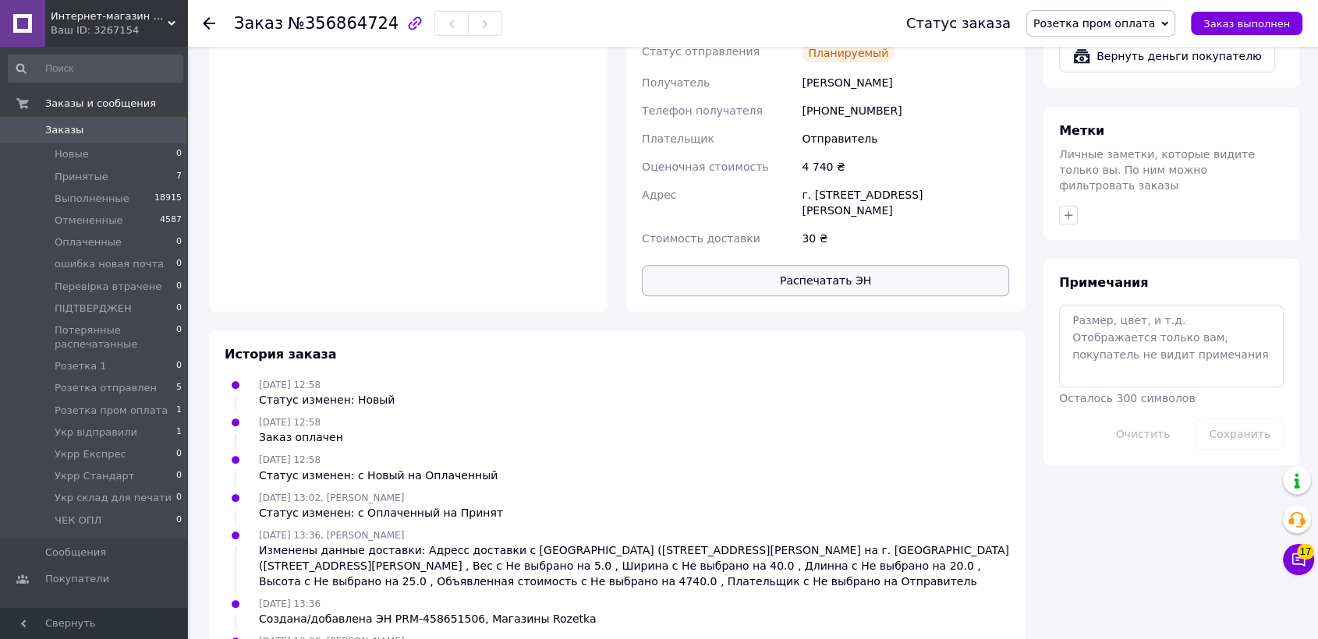
scroll to position [1129, 0]
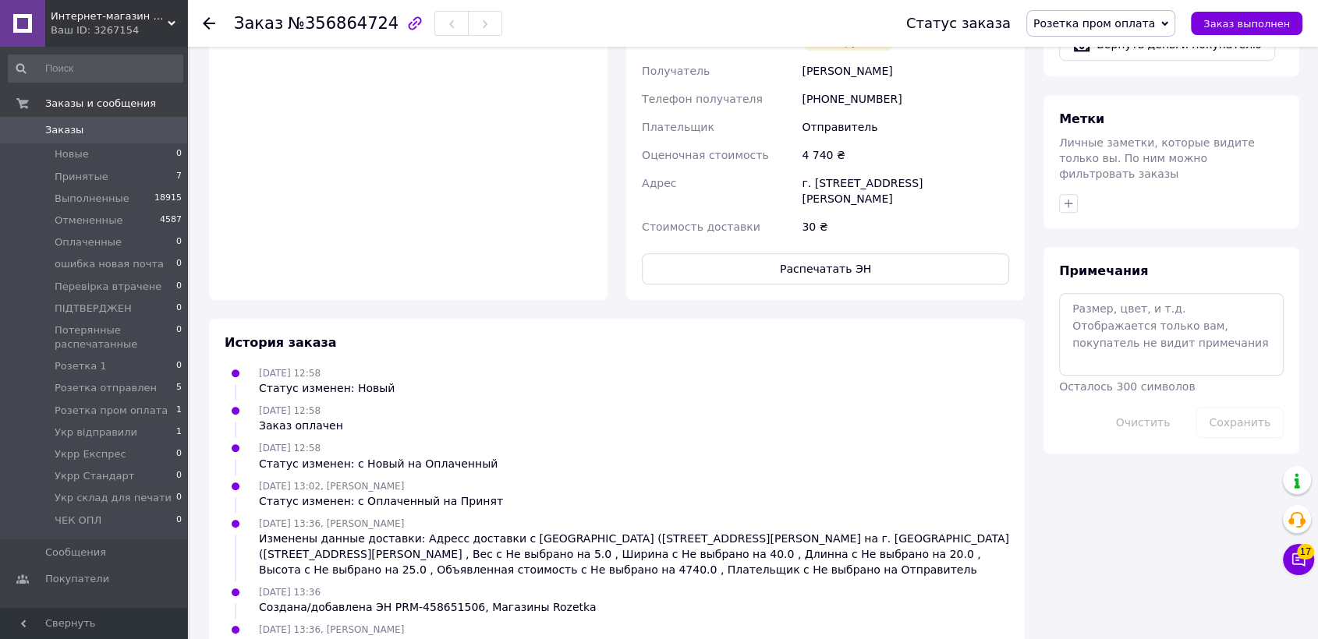
click at [706, 253] on button "Распечатать ЭН" at bounding box center [825, 268] width 367 height 31
click at [1145, 17] on span "Розетка пром оплата" at bounding box center [1094, 23] width 122 height 12
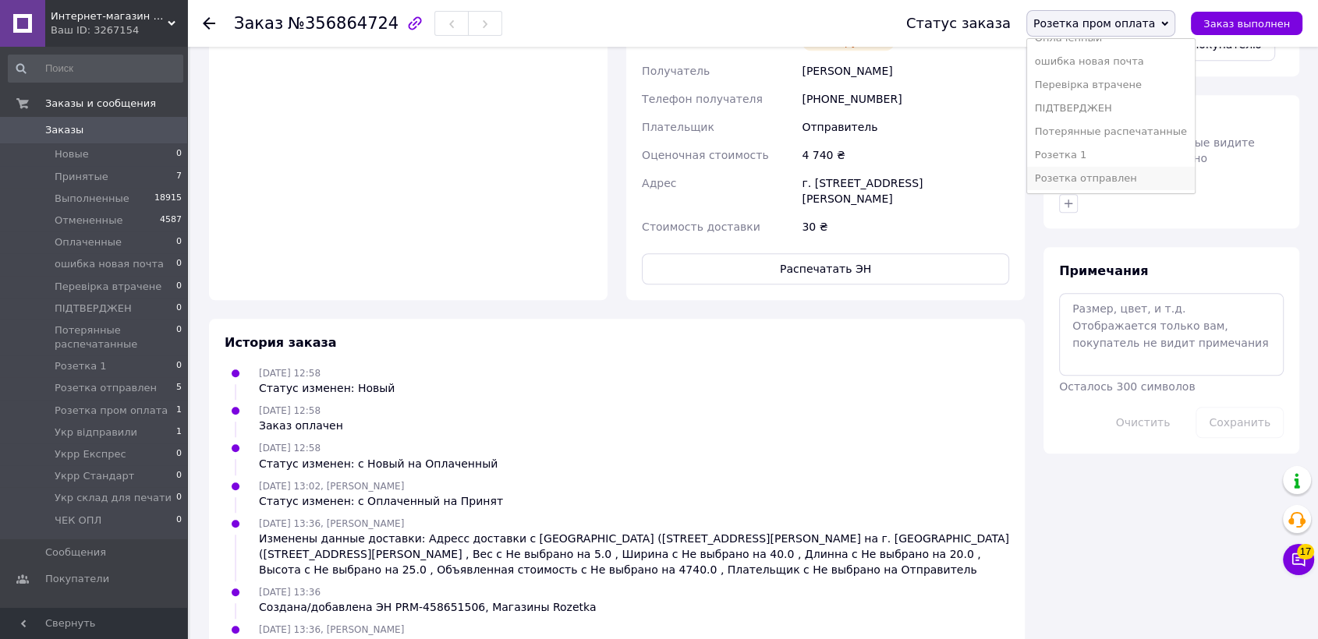
click at [1125, 172] on li "Розетка отправлен" at bounding box center [1111, 178] width 168 height 23
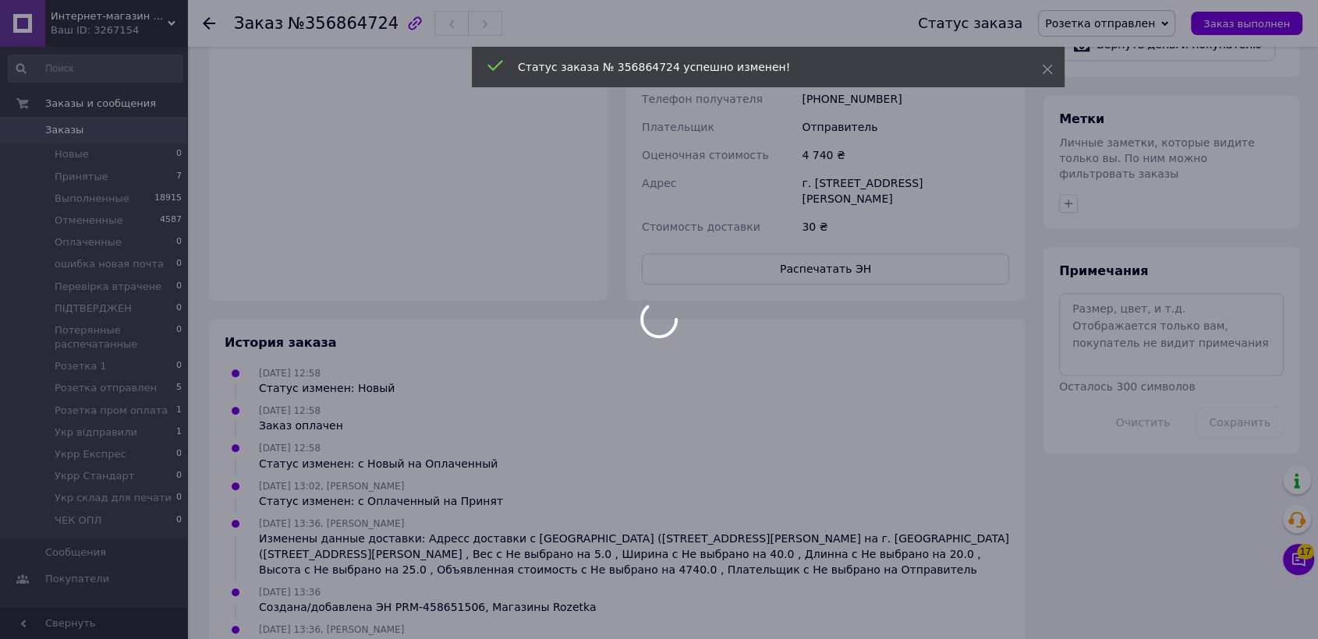
click at [101, 18] on div at bounding box center [659, 319] width 1318 height 639
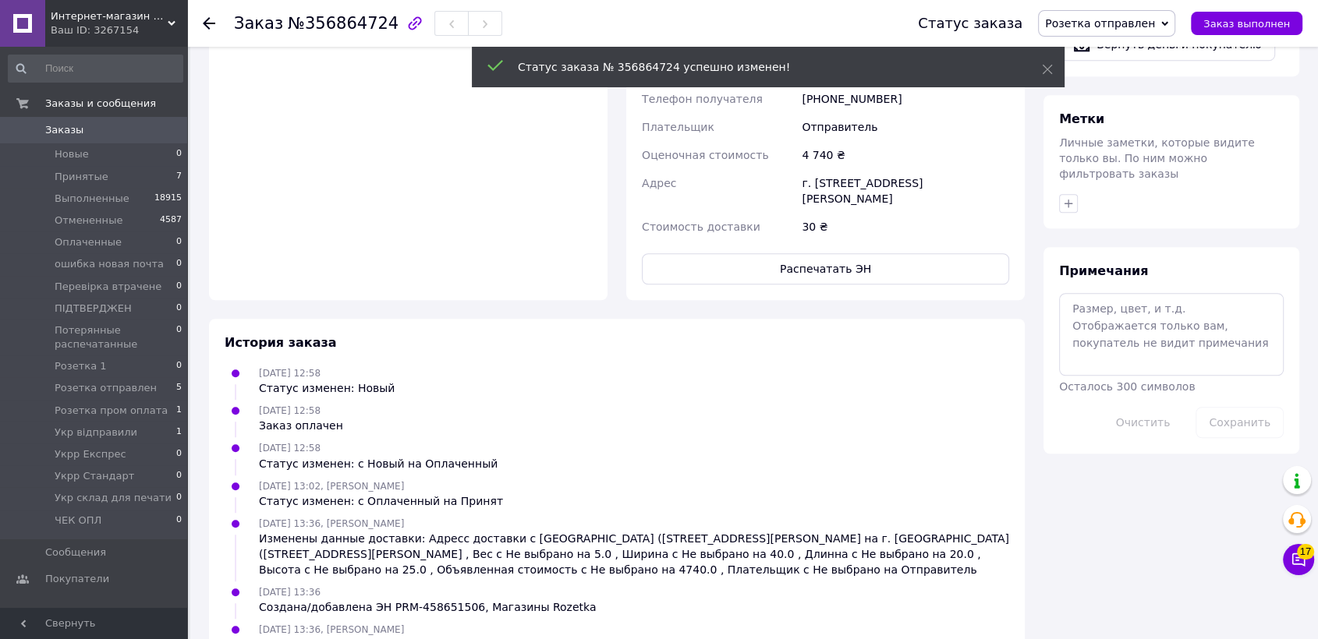
click at [101, 18] on span "Интернет-магазин товаров для дома "OptMisto"" at bounding box center [109, 16] width 117 height 14
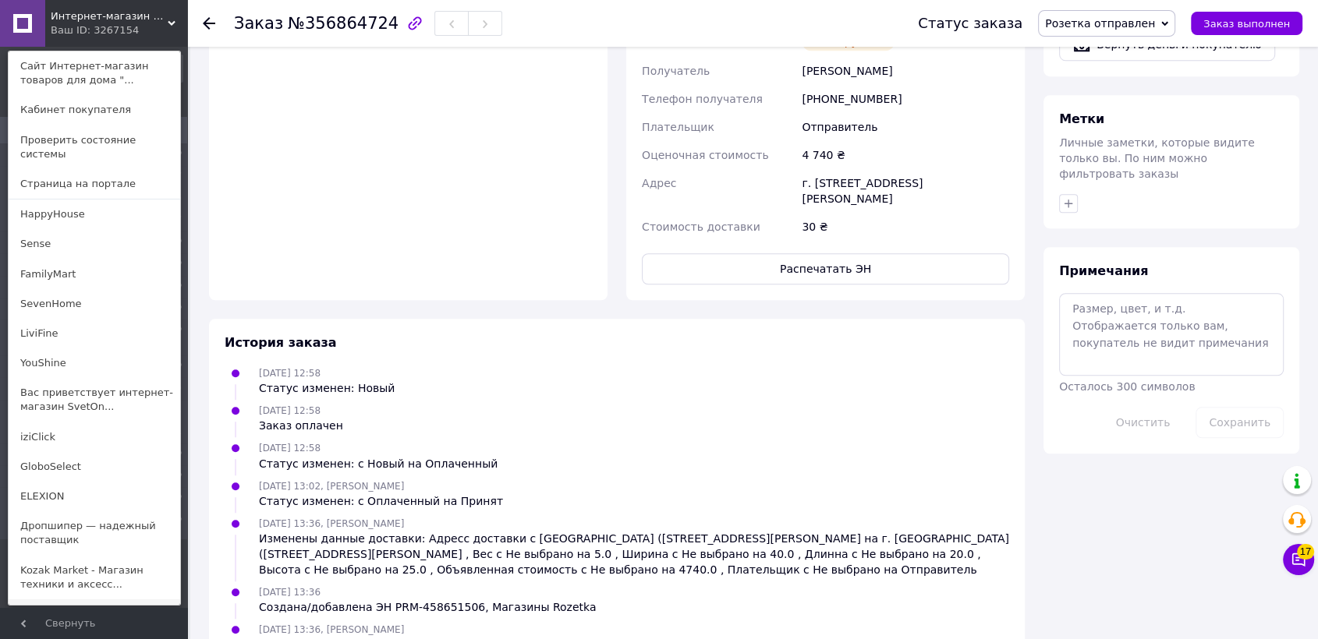
click at [65, 600] on link "Tobe" at bounding box center [95, 615] width 172 height 30
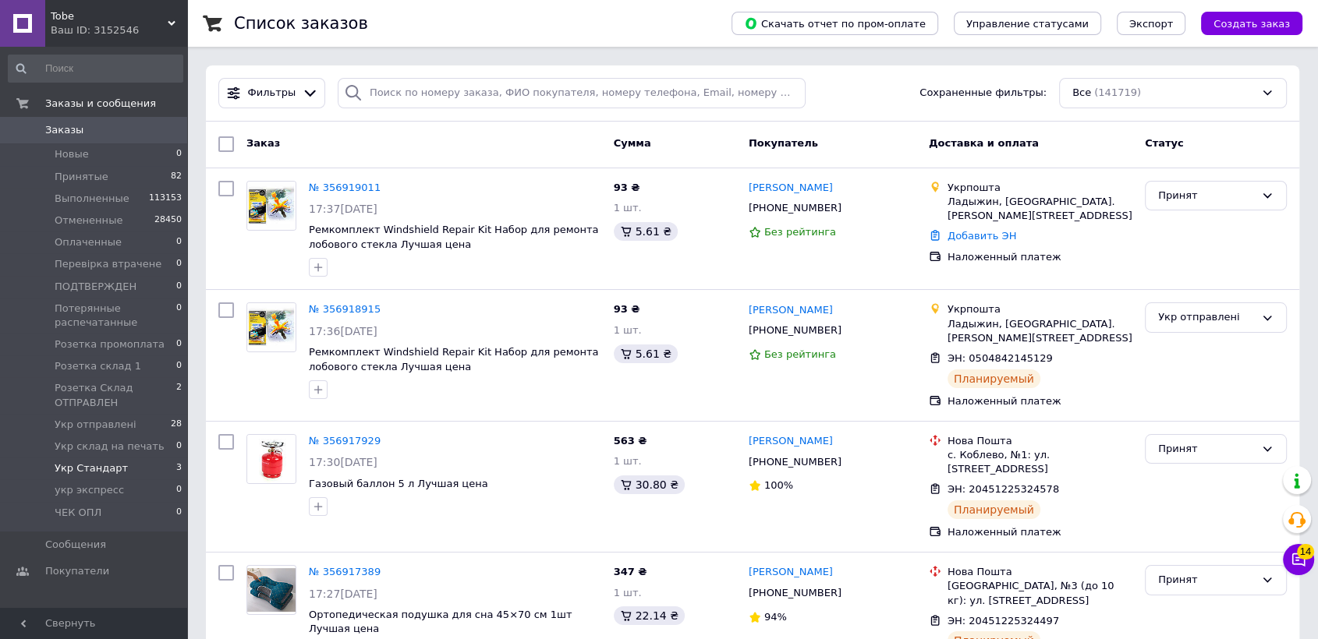
click at [75, 462] on span "Укр Стандарт" at bounding box center [91, 469] width 73 height 14
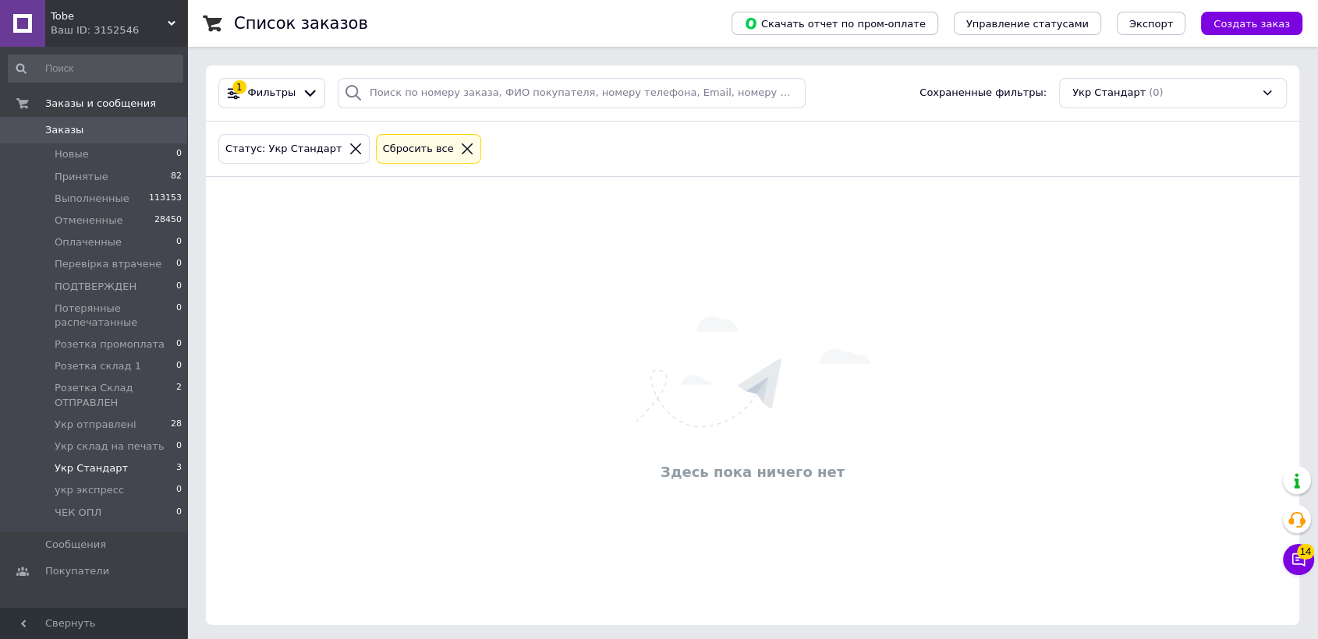
click at [73, 464] on span "Укр Стандарт" at bounding box center [91, 469] width 73 height 14
click at [125, 349] on span "Розетка промоплата" at bounding box center [110, 345] width 110 height 14
click at [143, 462] on li "Укр Стандарт 3" at bounding box center [95, 469] width 191 height 22
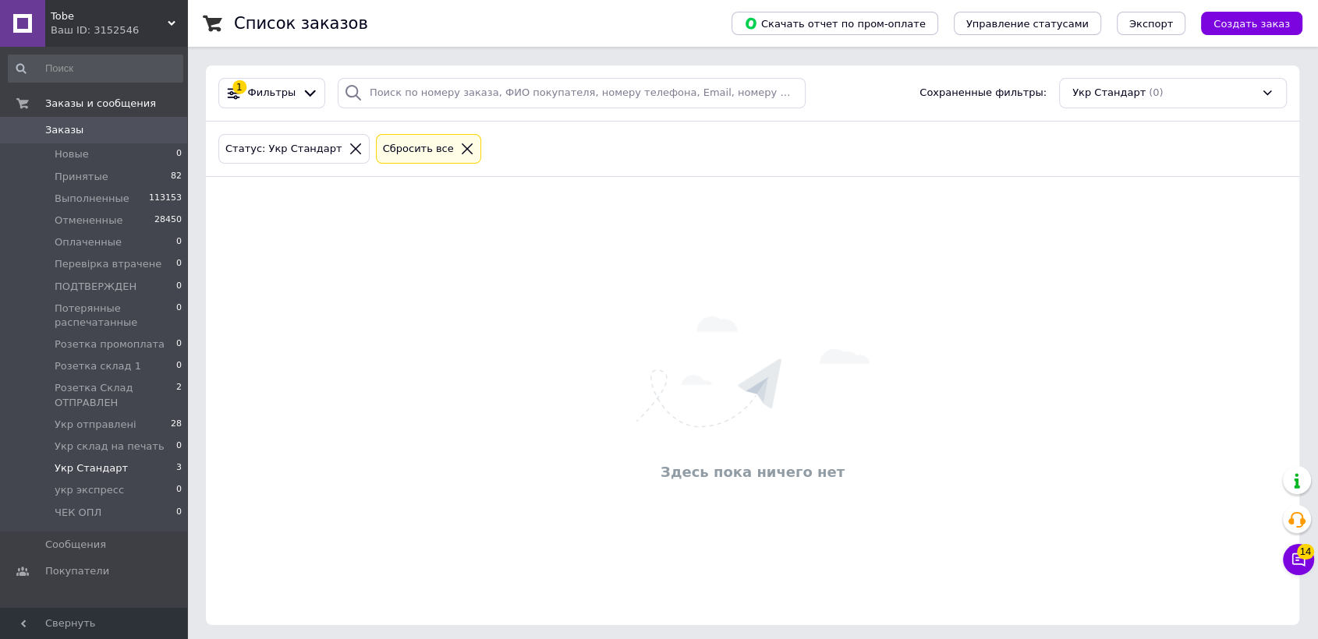
click at [143, 462] on li "Укр Стандарт 3" at bounding box center [95, 469] width 191 height 22
click at [108, 25] on div "Ваш ID: 3152546" at bounding box center [119, 30] width 136 height 14
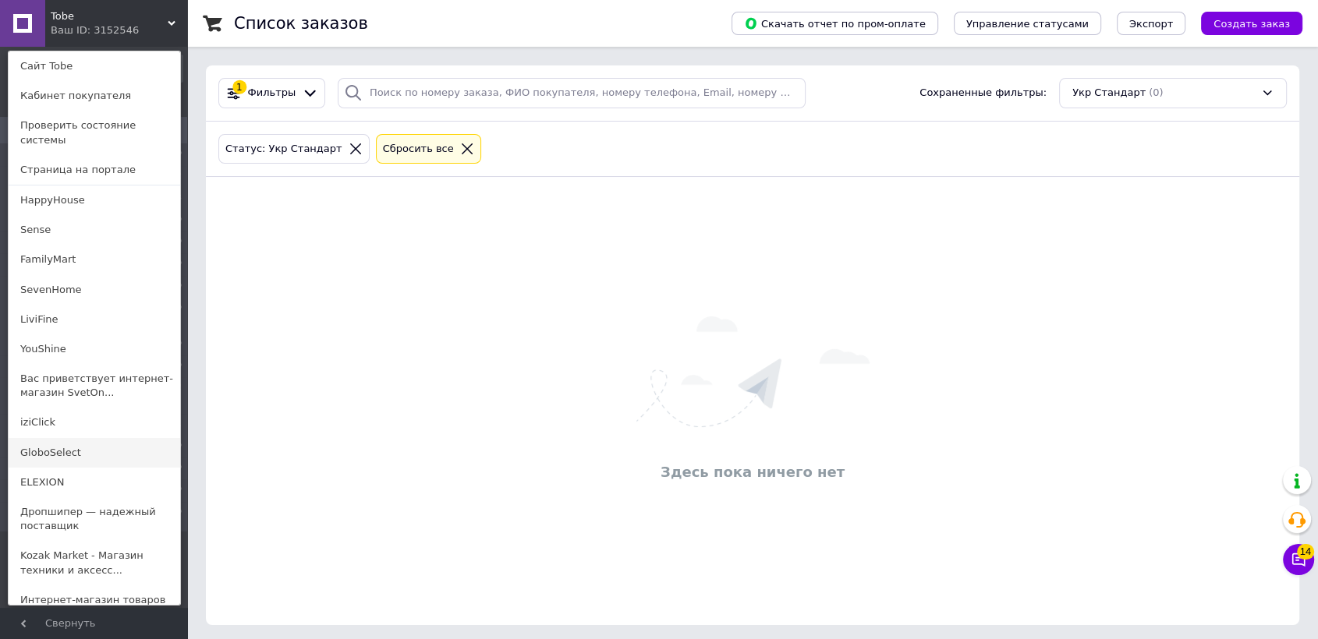
click at [80, 438] on link "GloboSelect" at bounding box center [95, 453] width 172 height 30
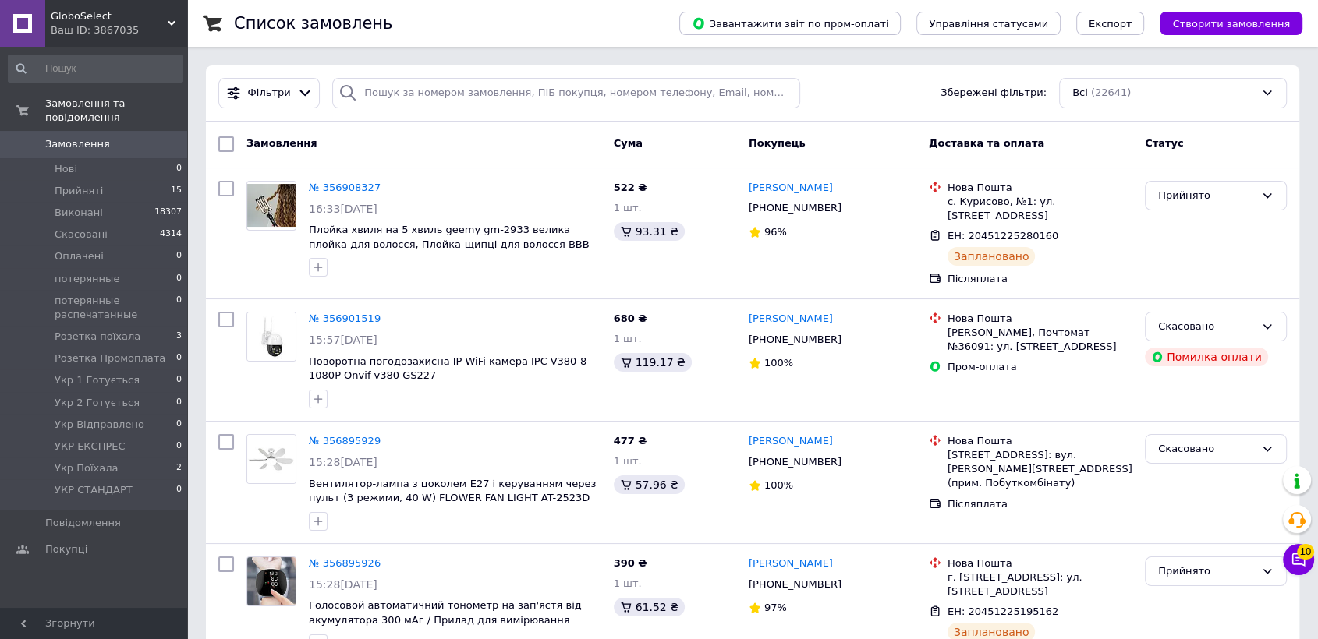
drag, startPoint x: 112, startPoint y: 20, endPoint x: 118, endPoint y: 27, distance: 8.3
click at [112, 19] on span "GloboSelect" at bounding box center [109, 16] width 117 height 14
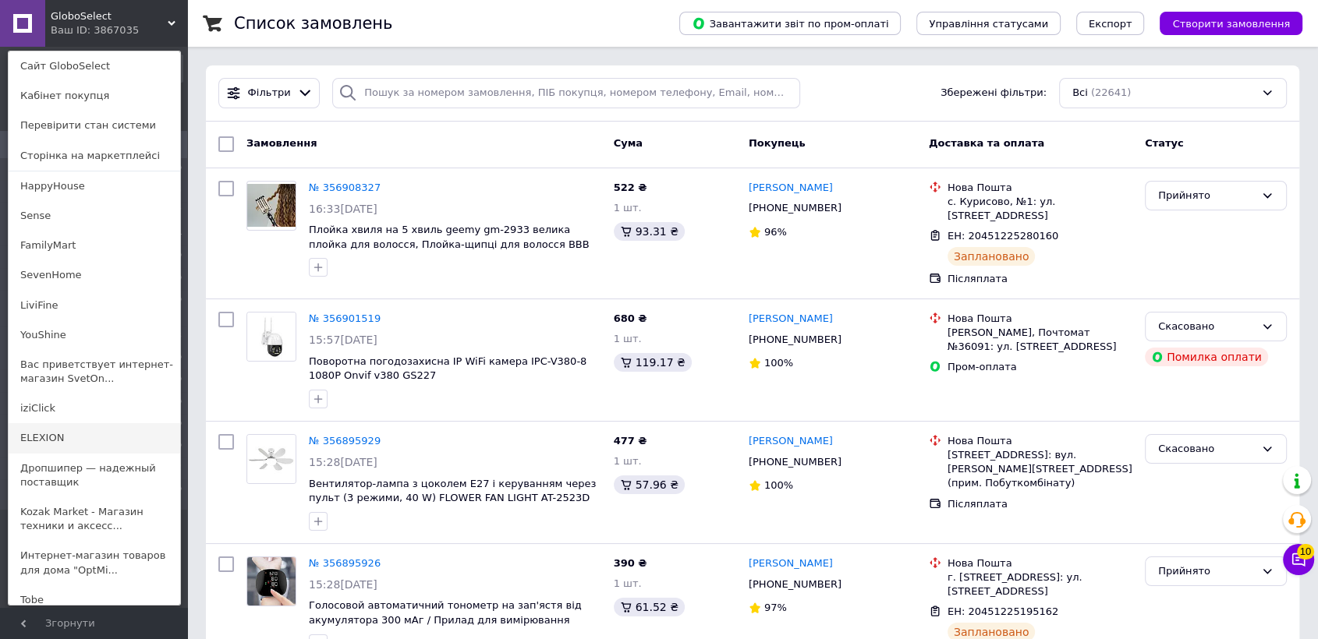
click at [61, 444] on link "ELEXION" at bounding box center [95, 438] width 172 height 30
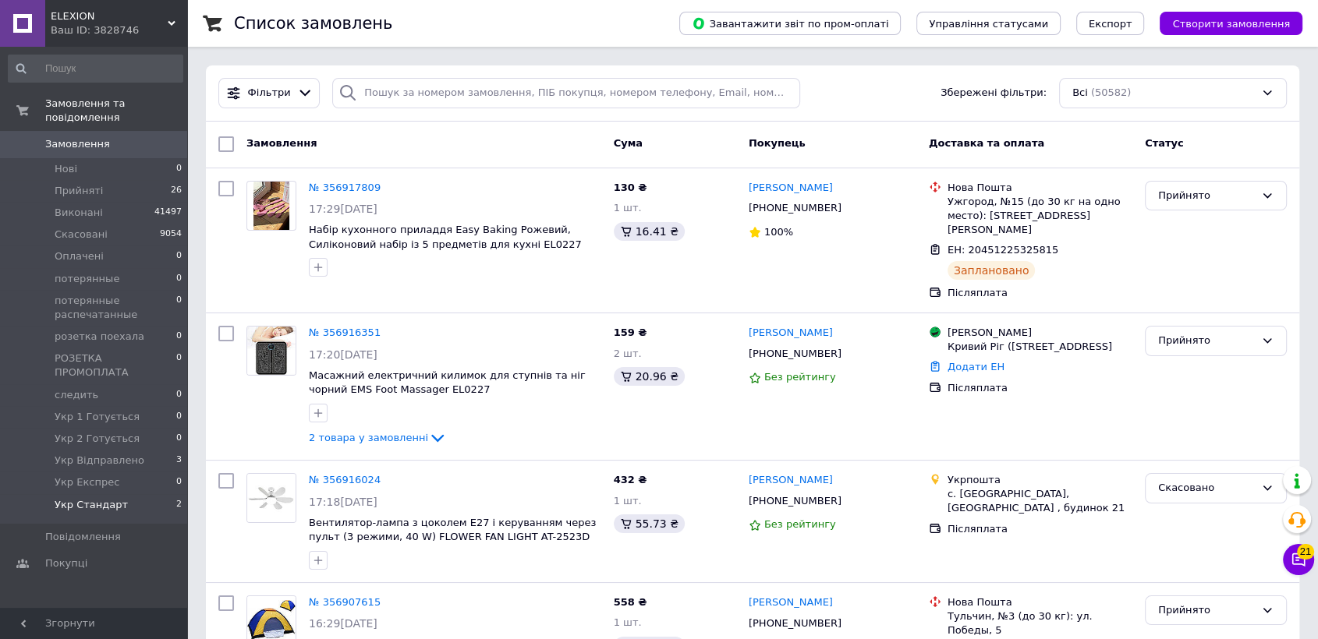
click at [71, 498] on span "Укр Стандарт" at bounding box center [91, 505] width 73 height 14
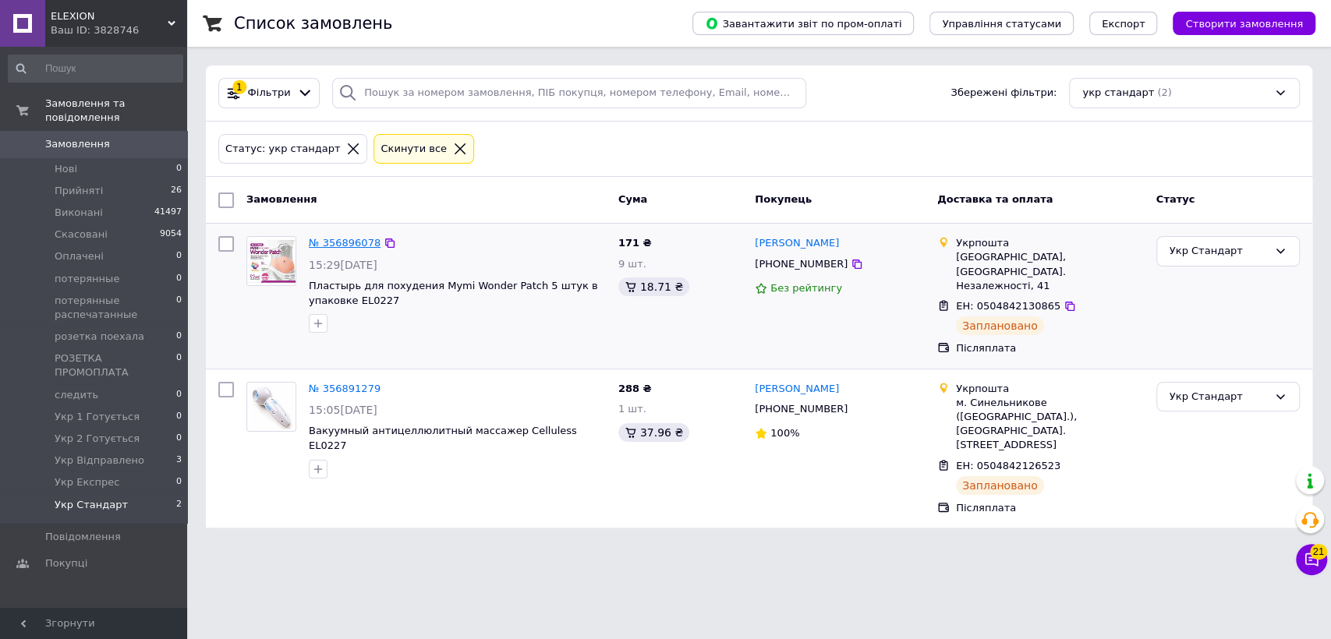
click at [324, 244] on link "№ 356896078" at bounding box center [345, 243] width 72 height 12
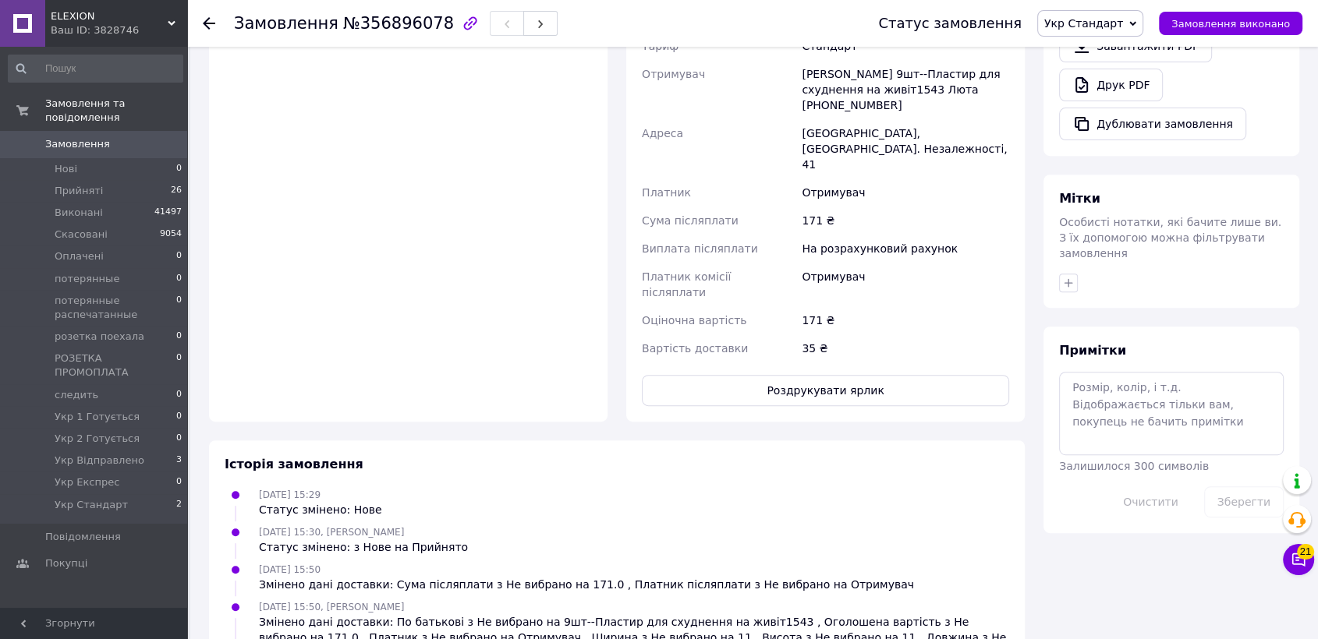
scroll to position [666, 0]
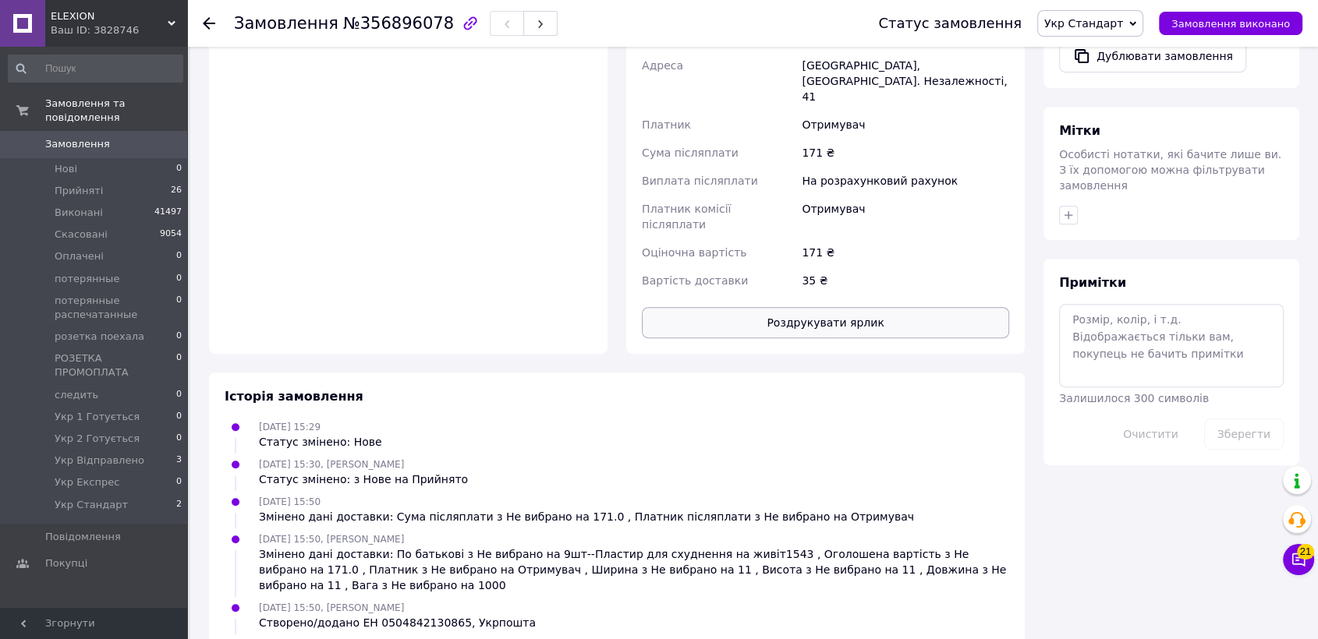
click at [723, 307] on button "Роздрукувати ярлик" at bounding box center [825, 322] width 367 height 31
drag, startPoint x: 874, startPoint y: 567, endPoint x: 741, endPoint y: 557, distance: 132.9
click at [741, 600] on div "[DATE] 15:50, [PERSON_NAME] Суліка Створено/додано ЕН 0504842130865, Укрпошта" at bounding box center [616, 615] width 797 height 31
drag, startPoint x: 741, startPoint y: 545, endPoint x: 646, endPoint y: 543, distance: 95.2
click at [649, 600] on div "[DATE] 15:50, [PERSON_NAME] Суліка Створено/додано ЕН 0504842130865, Укрпошта" at bounding box center [616, 615] width 797 height 31
